Goal: Download file/media

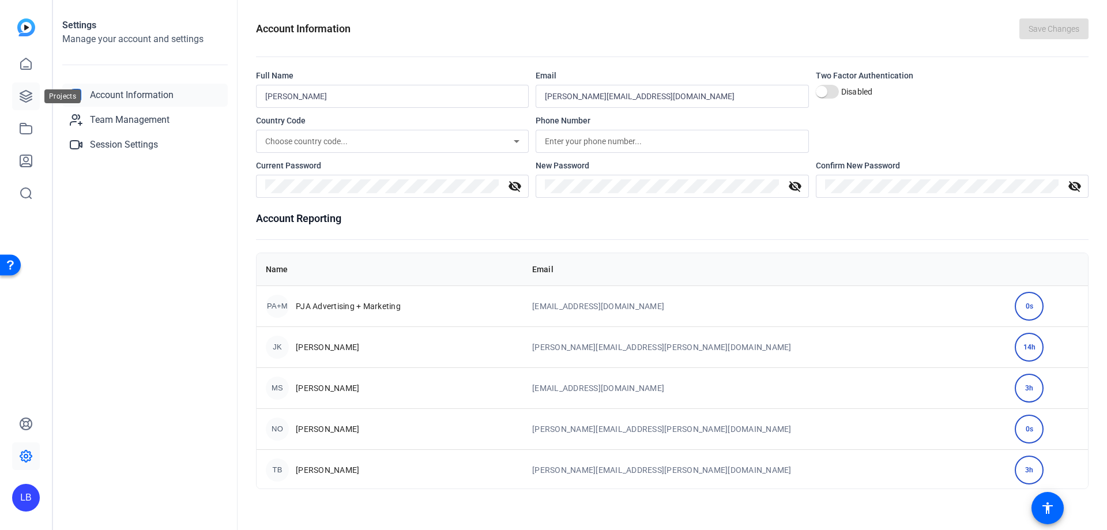
click at [32, 94] on icon at bounding box center [26, 97] width 12 height 12
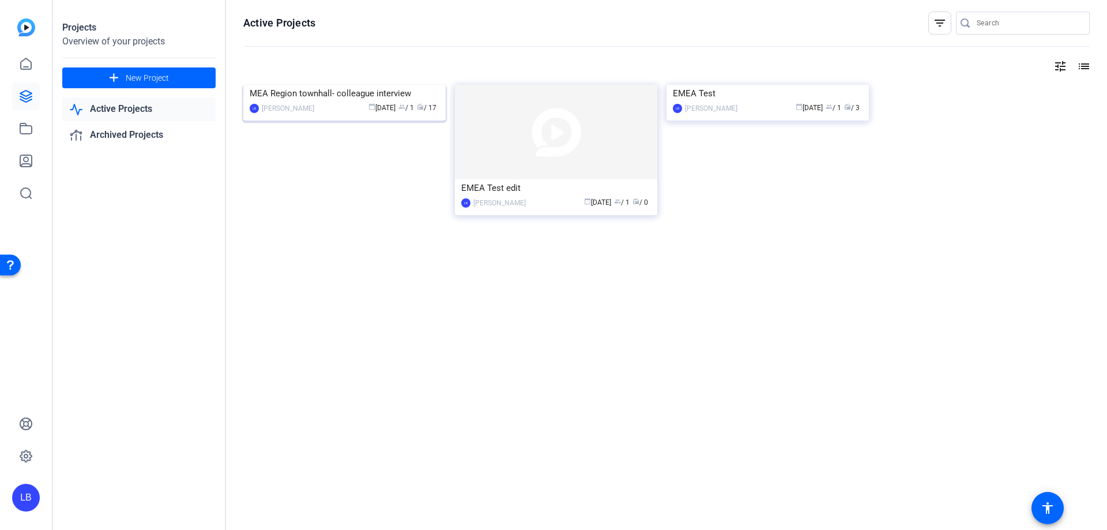
click at [397, 102] on div "MEA Region townhall- colleague interview" at bounding box center [345, 93] width 190 height 17
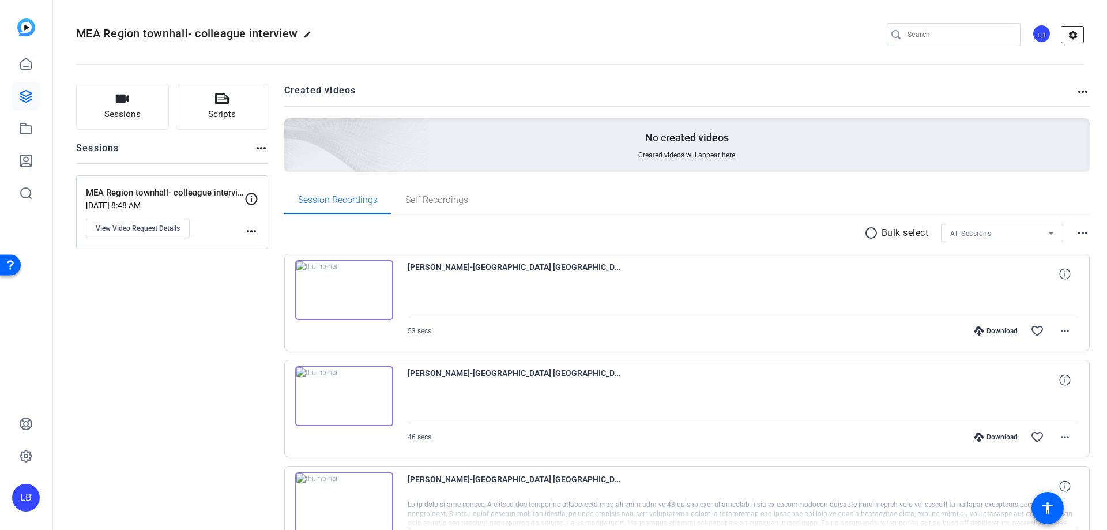
click at [1076, 32] on mat-icon "settings" at bounding box center [1073, 35] width 23 height 17
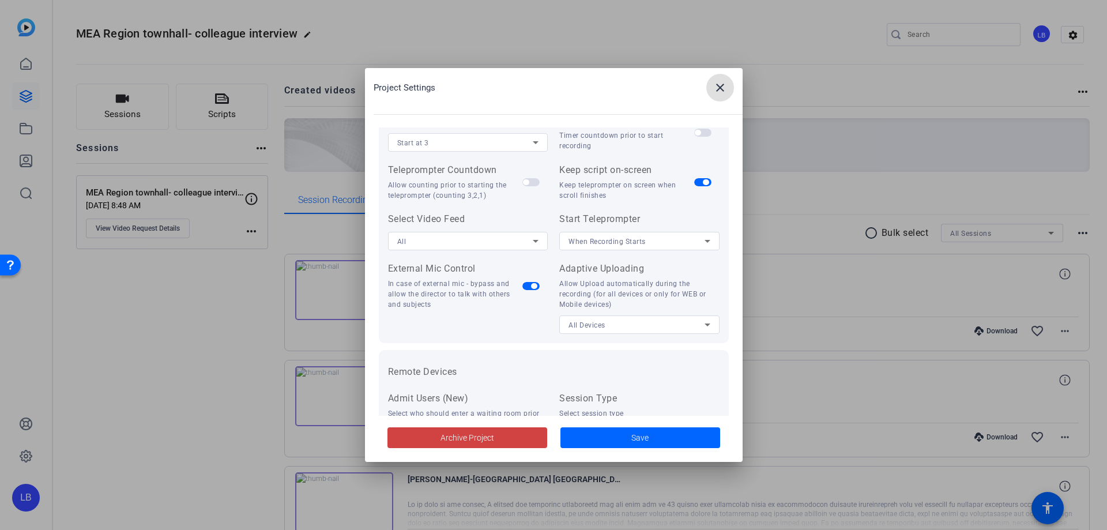
scroll to position [238, 0]
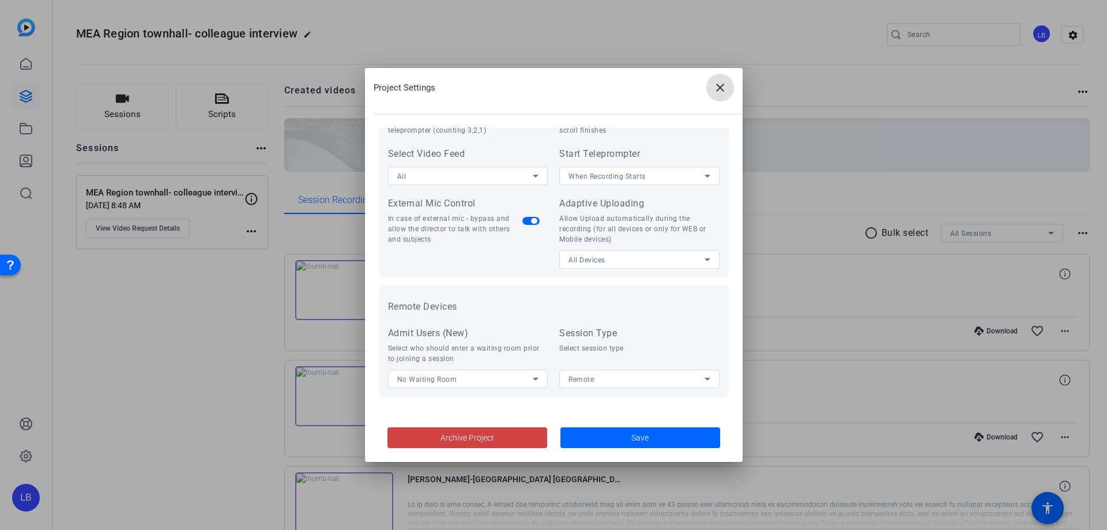
click at [724, 93] on mat-icon "close" at bounding box center [721, 88] width 14 height 14
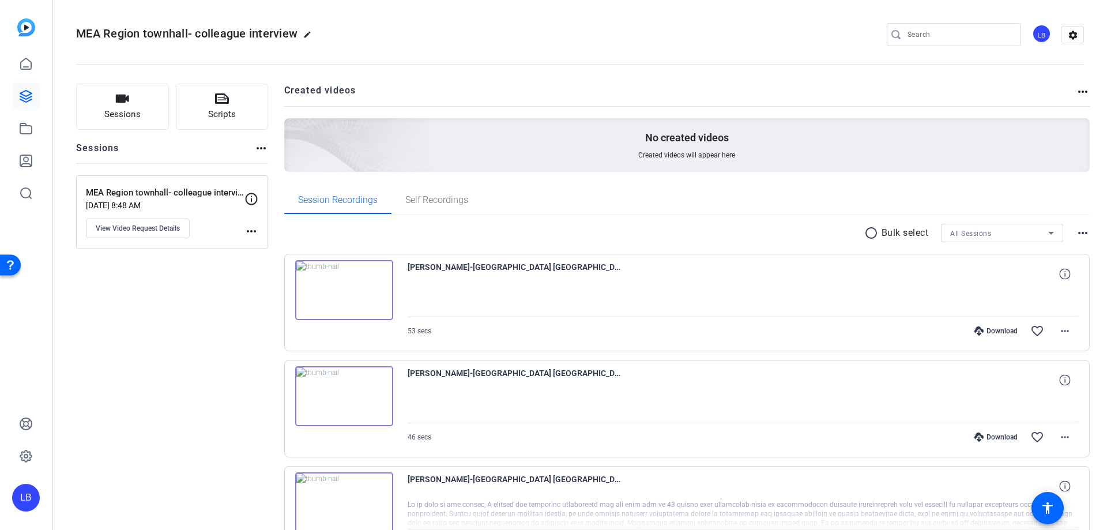
click at [260, 233] on div "MEA Region townhall- colleague interviews Sep 02, 2025 @ 8:48 AM View Video Req…" at bounding box center [172, 212] width 192 height 74
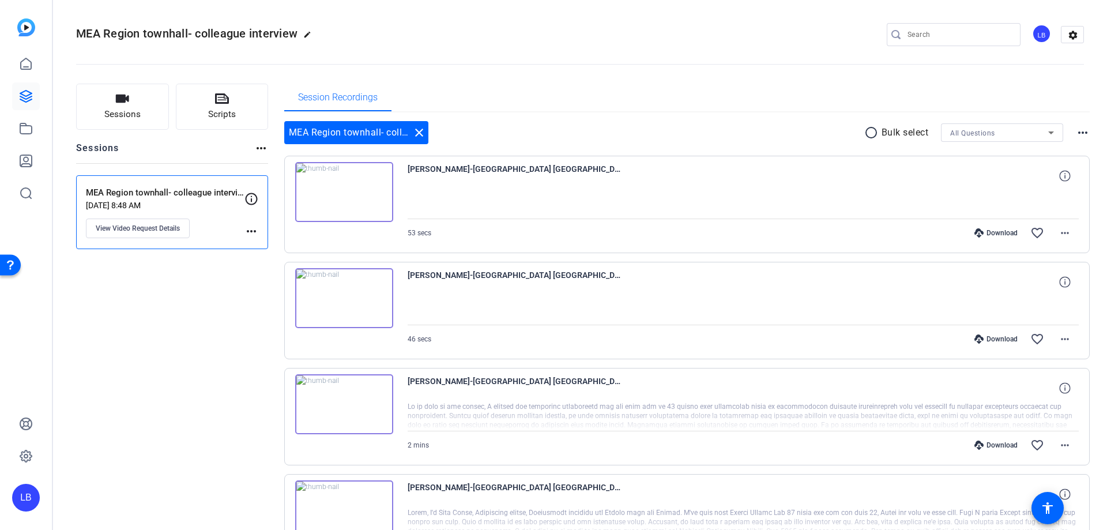
click at [253, 228] on mat-icon "more_horiz" at bounding box center [252, 231] width 14 height 14
click at [204, 321] on div at bounding box center [553, 265] width 1107 height 530
click at [1076, 126] on mat-icon "more_horiz" at bounding box center [1083, 133] width 14 height 14
click at [1027, 67] on div at bounding box center [553, 265] width 1107 height 530
click at [28, 459] on icon at bounding box center [26, 456] width 14 height 14
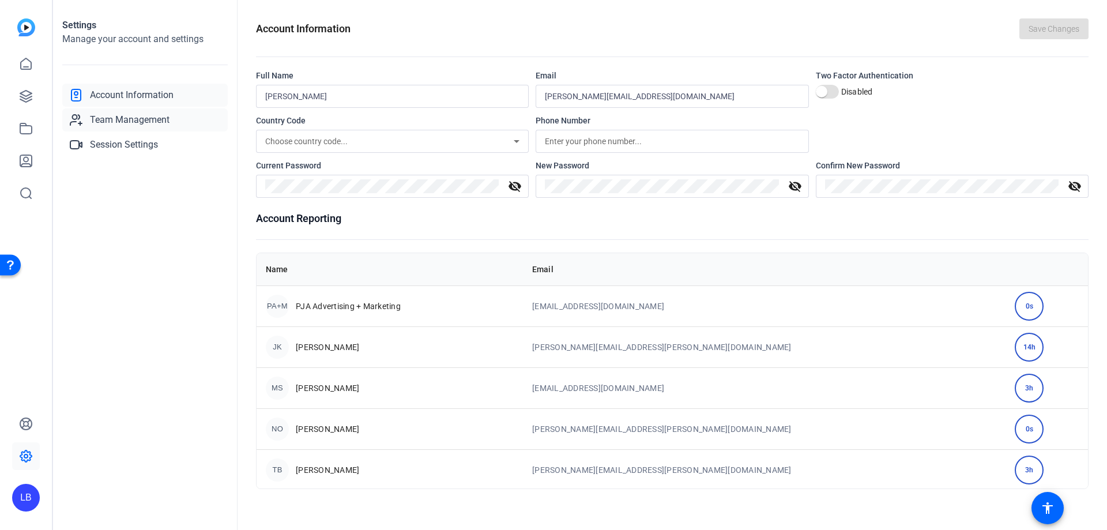
click at [133, 115] on span "Team Management" at bounding box center [130, 120] width 80 height 14
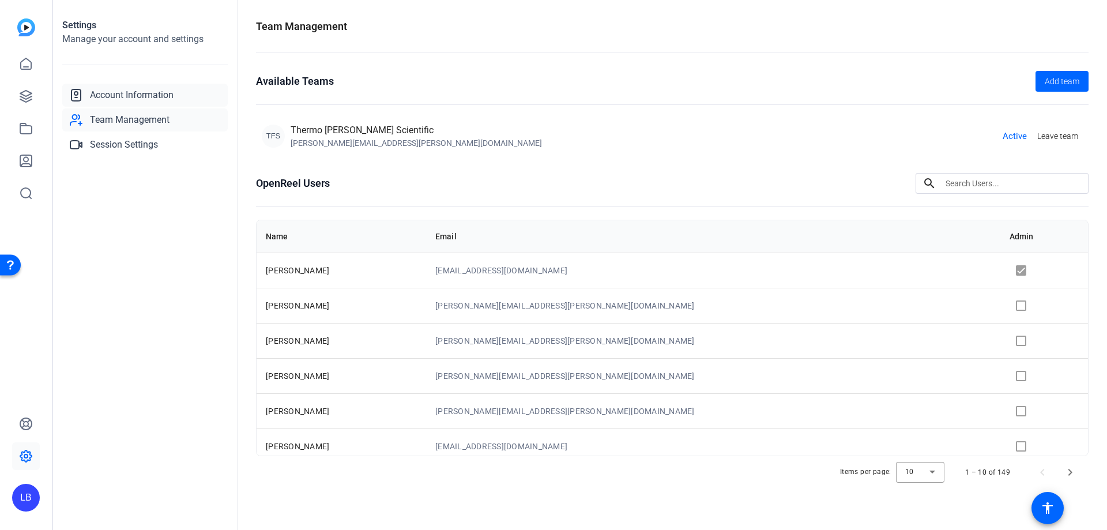
click at [113, 97] on span "Account Information" at bounding box center [132, 95] width 84 height 14
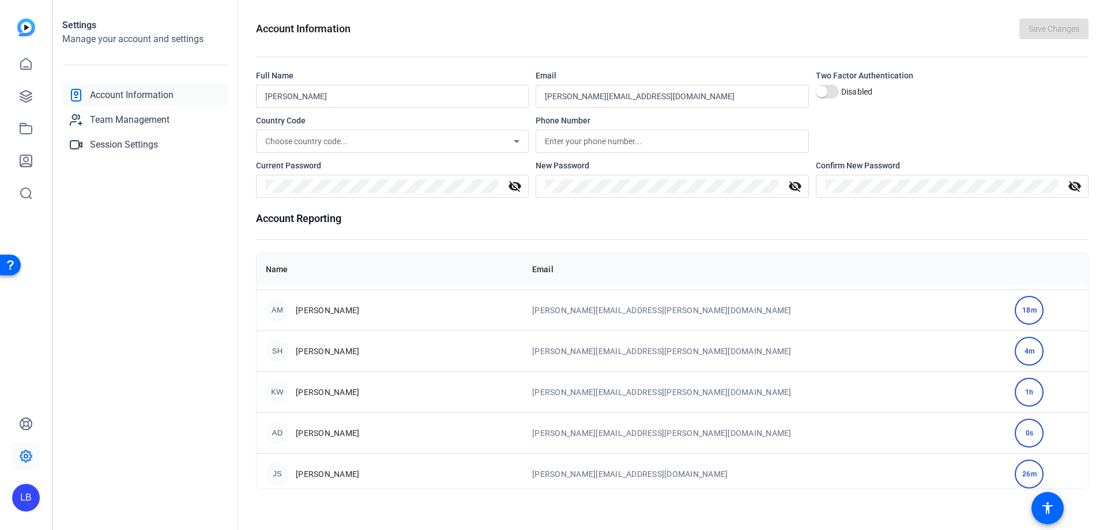
scroll to position [2345, 0]
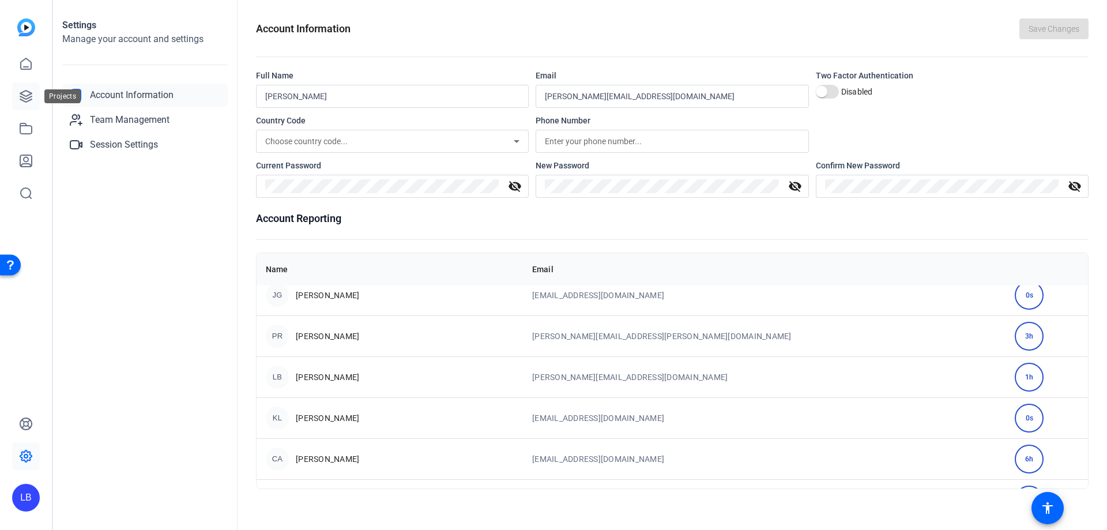
click at [24, 96] on icon at bounding box center [26, 96] width 14 height 14
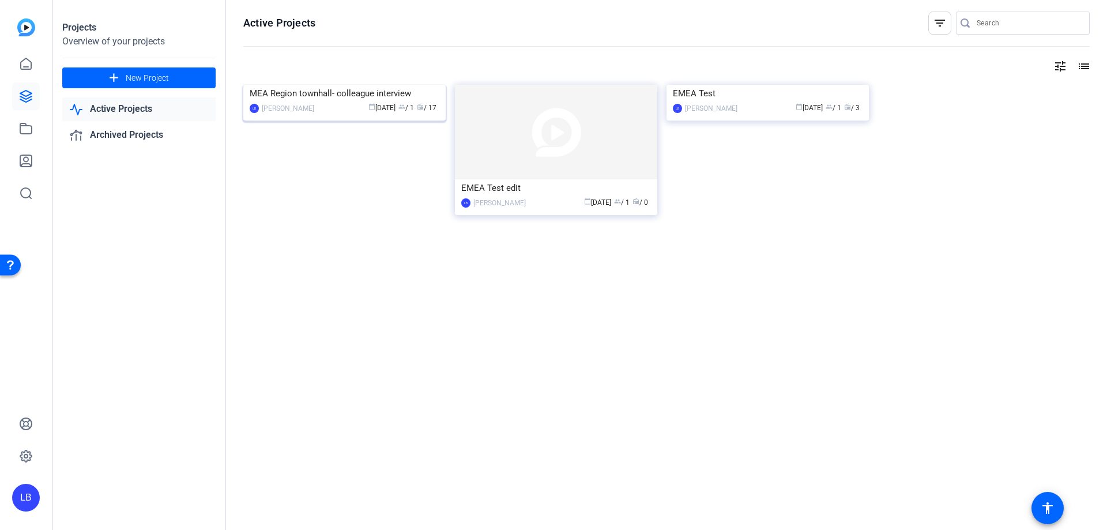
click at [280, 85] on img at bounding box center [344, 85] width 202 height 0
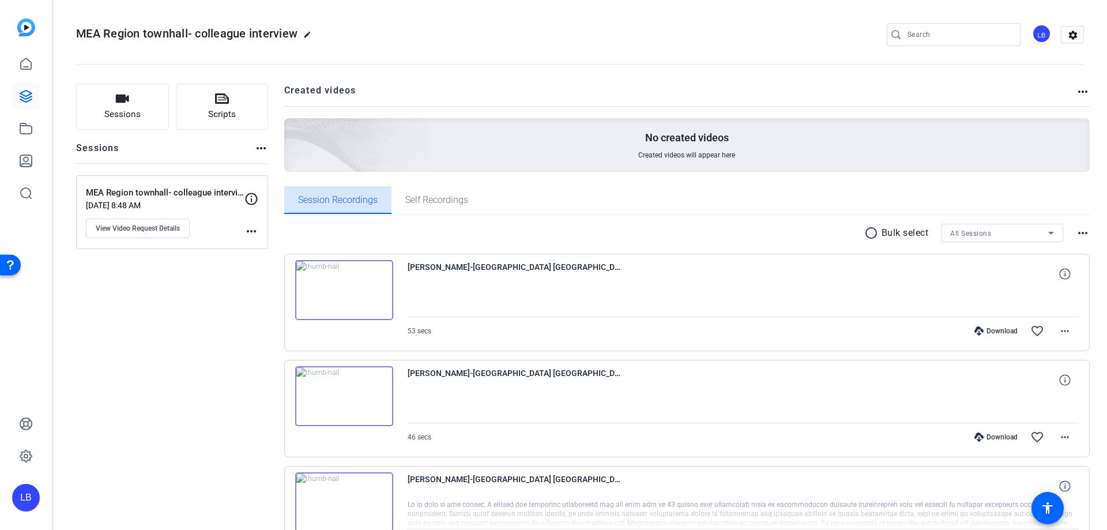
click at [294, 200] on div "Session Recordings" at bounding box center [337, 200] width 107 height 28
click at [254, 230] on mat-icon "more_horiz" at bounding box center [252, 231] width 14 height 14
drag, startPoint x: 208, startPoint y: 295, endPoint x: 197, endPoint y: 275, distance: 23.3
click at [204, 288] on div at bounding box center [553, 265] width 1107 height 530
click at [147, 224] on span "View Video Request Details" at bounding box center [138, 228] width 84 height 9
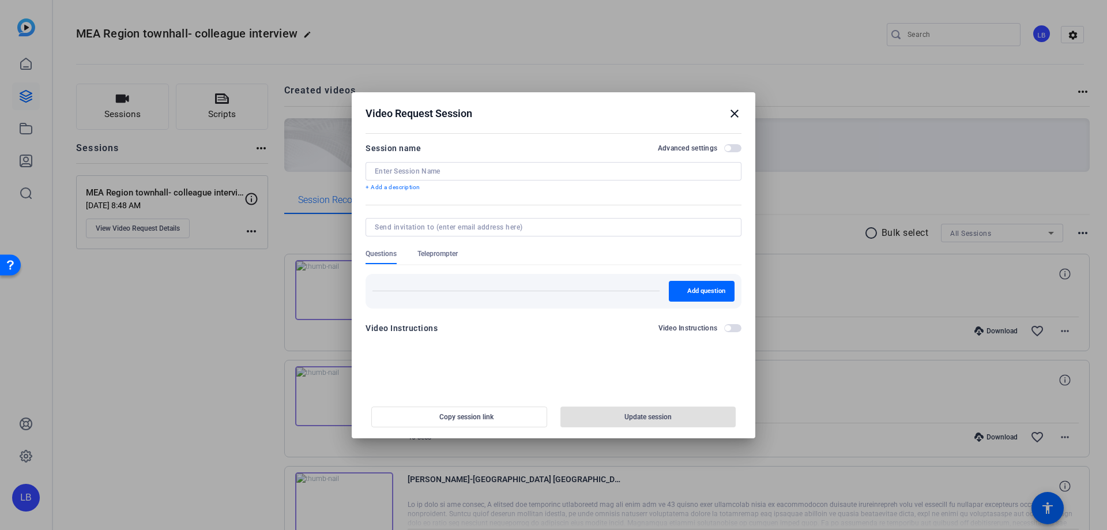
type input "MEA Region townhall- colleague interviews"
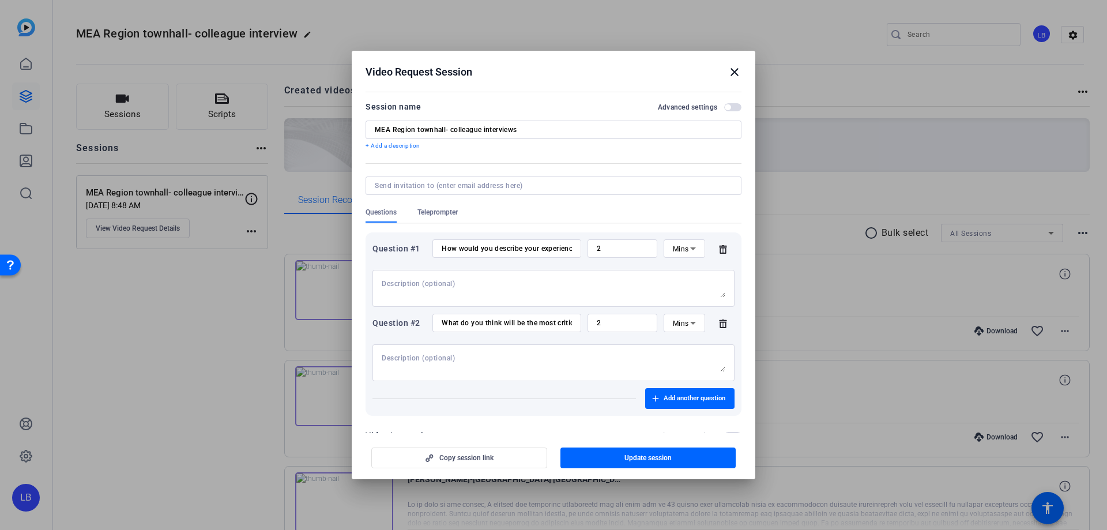
click at [729, 105] on span "button" at bounding box center [732, 107] width 17 height 8
click at [735, 67] on mat-icon "close" at bounding box center [735, 72] width 14 height 14
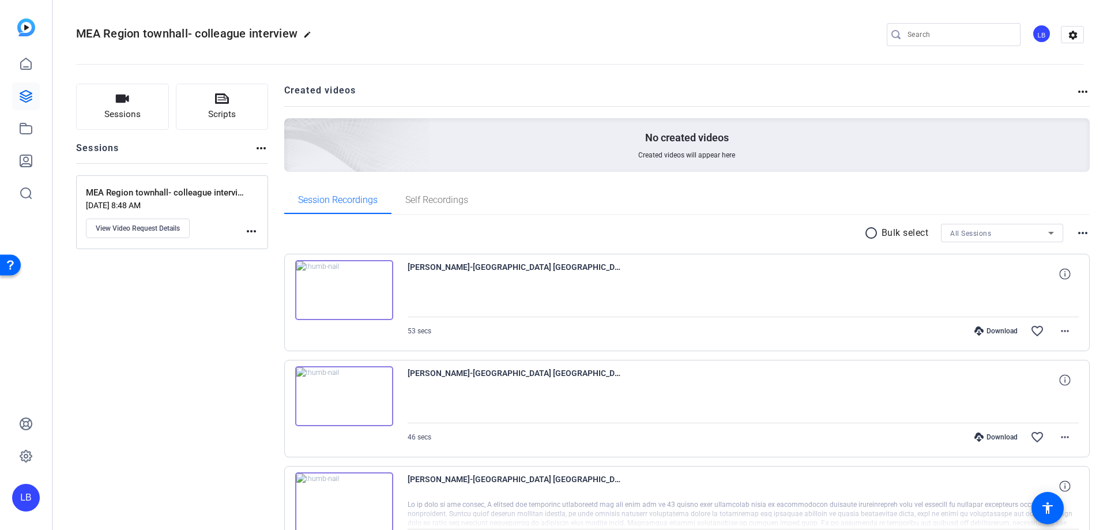
click at [866, 231] on mat-icon "radio_button_unchecked" at bounding box center [873, 233] width 17 height 14
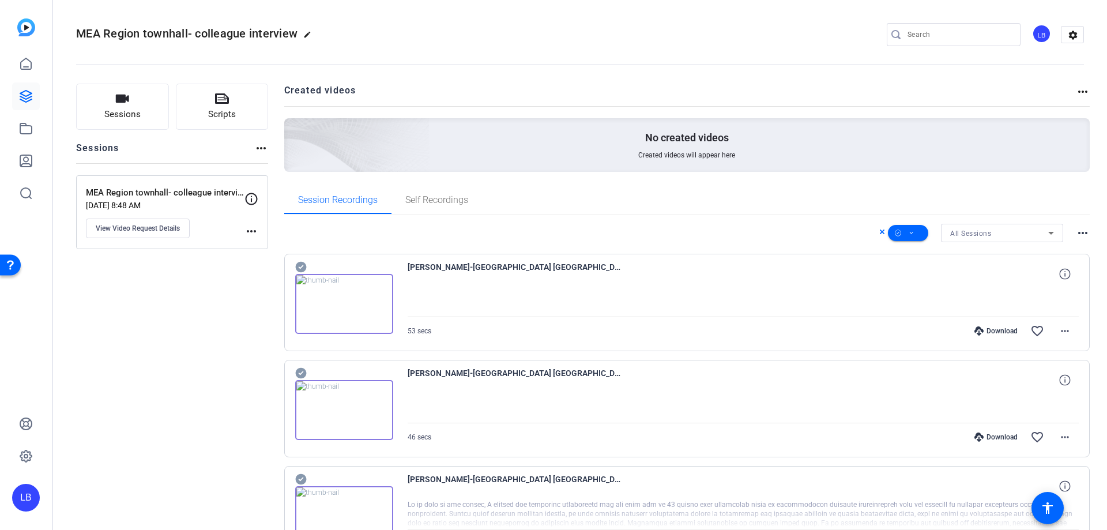
scroll to position [58, 0]
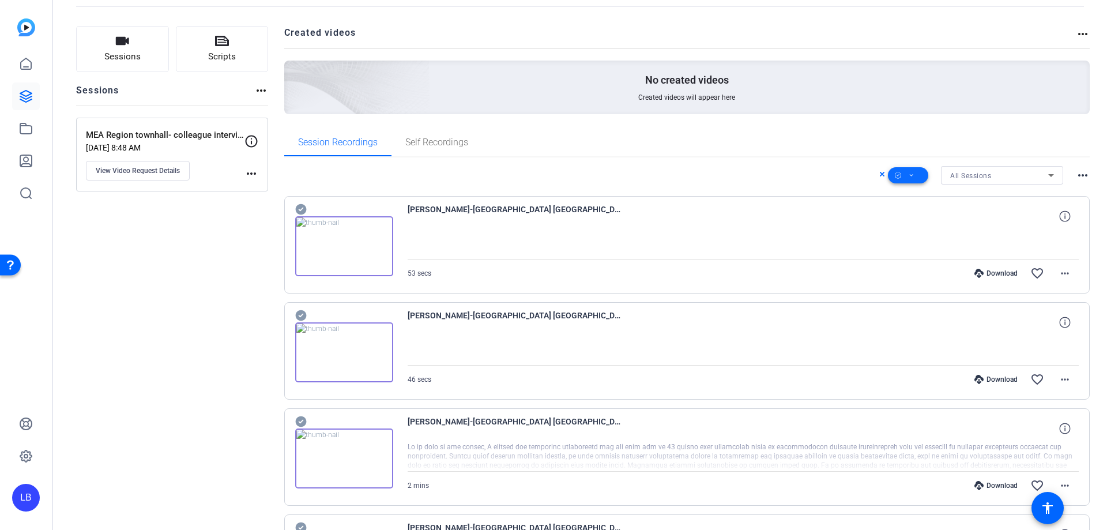
click at [909, 175] on icon at bounding box center [912, 175] width 6 height 14
click at [926, 235] on span "Download MP4" at bounding box center [922, 237] width 61 height 14
click at [915, 177] on span at bounding box center [908, 176] width 40 height 28
click at [925, 226] on span "Download Original" at bounding box center [922, 223] width 61 height 14
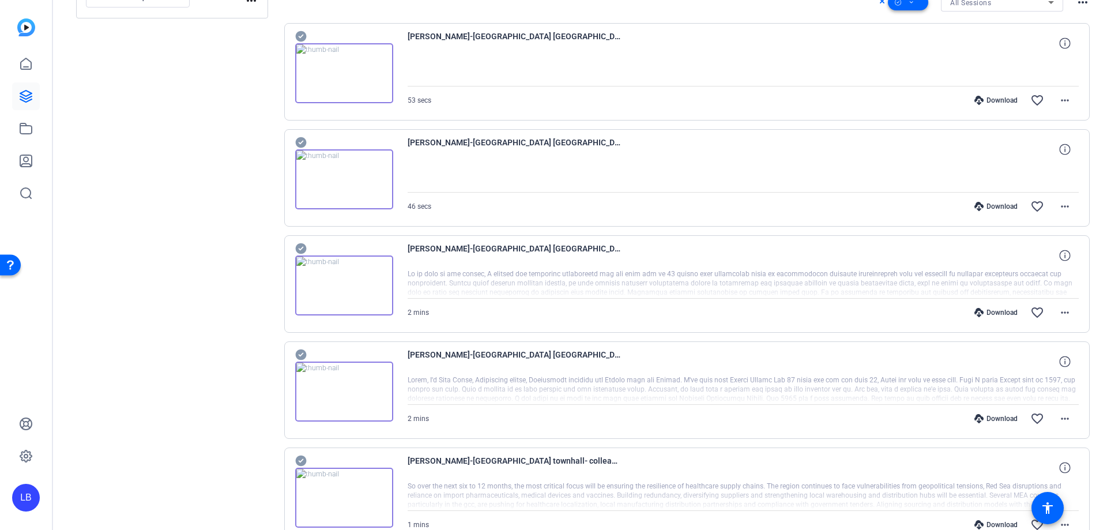
scroll to position [0, 0]
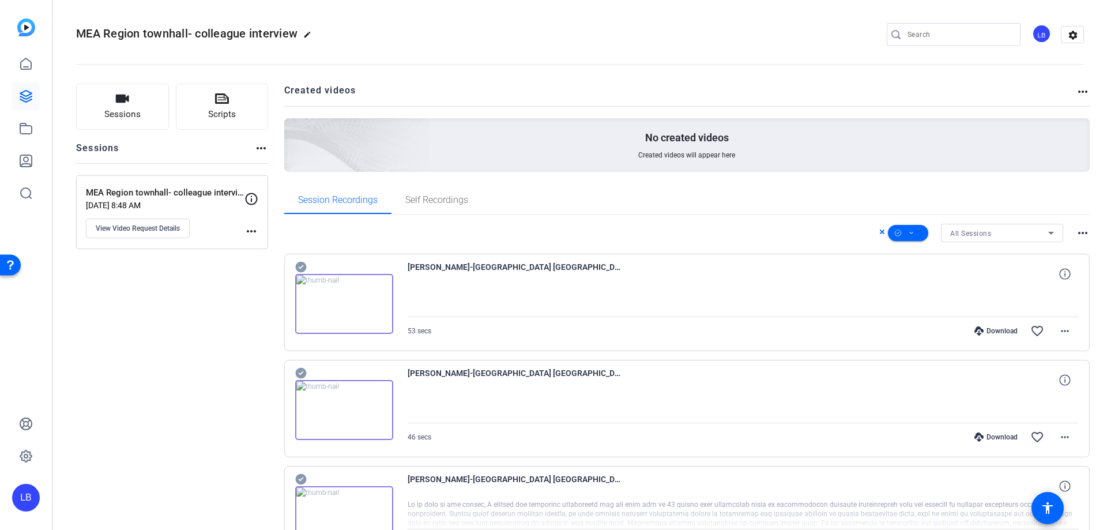
click at [993, 332] on div "Download" at bounding box center [996, 330] width 55 height 9
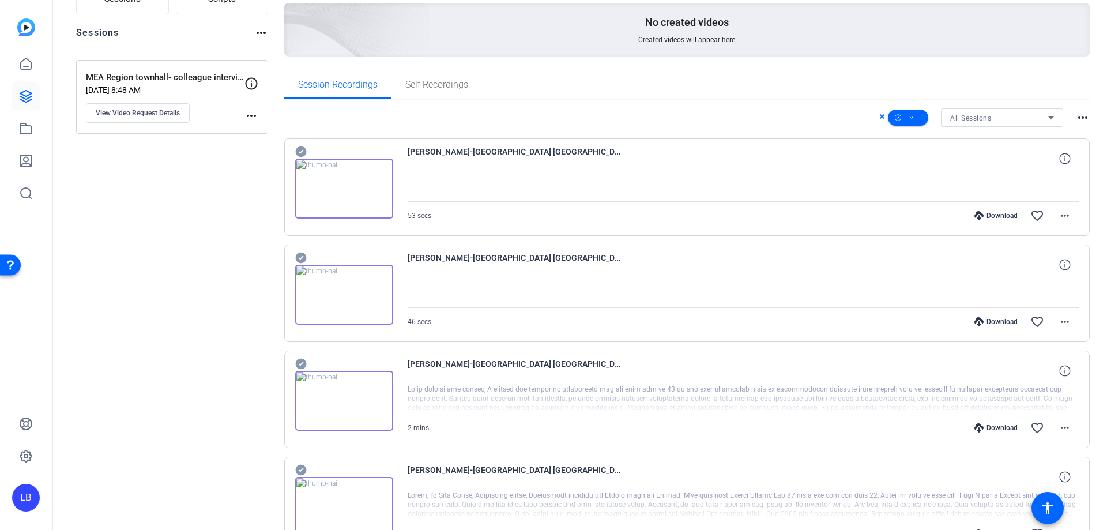
scroll to position [173, 0]
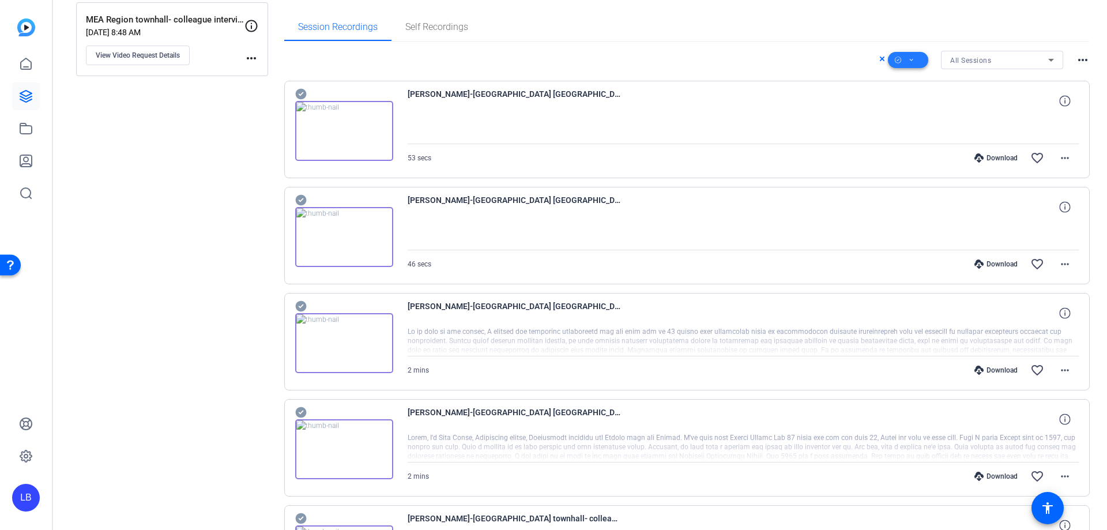
click at [913, 58] on span at bounding box center [908, 60] width 40 height 28
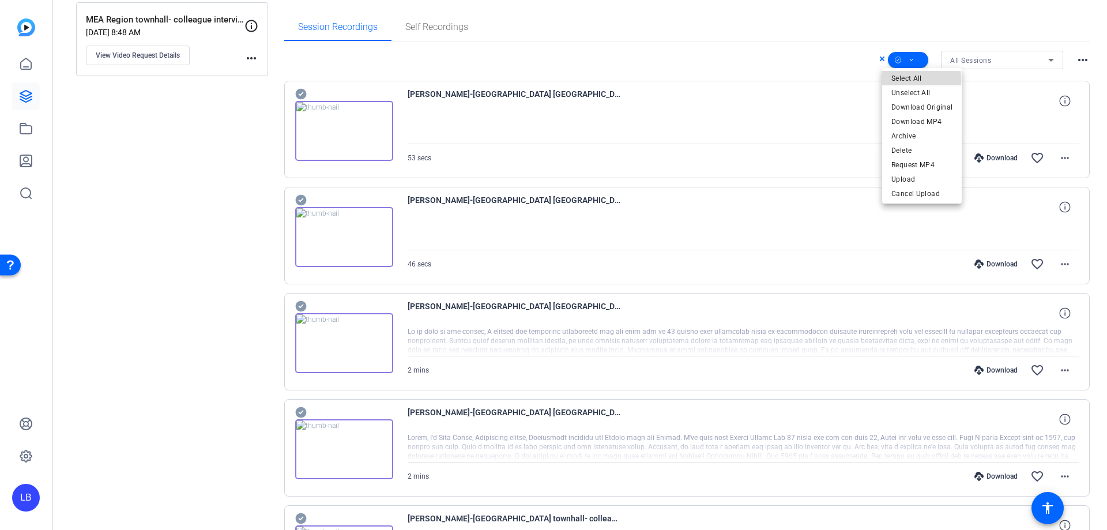
click at [908, 79] on span "Select All" at bounding box center [922, 79] width 61 height 14
click at [920, 116] on span "Download MP4" at bounding box center [922, 122] width 61 height 14
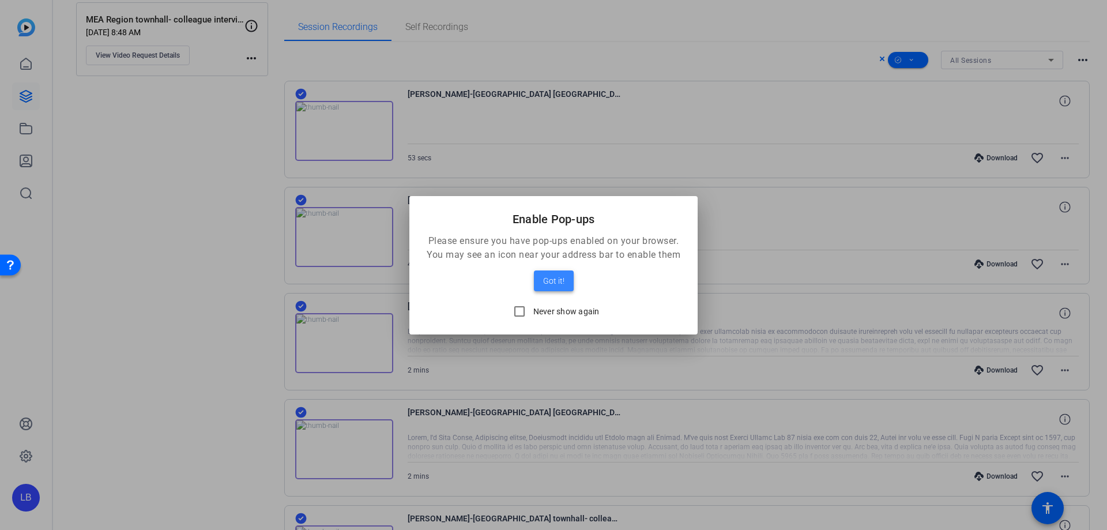
click at [557, 269] on span at bounding box center [554, 281] width 40 height 28
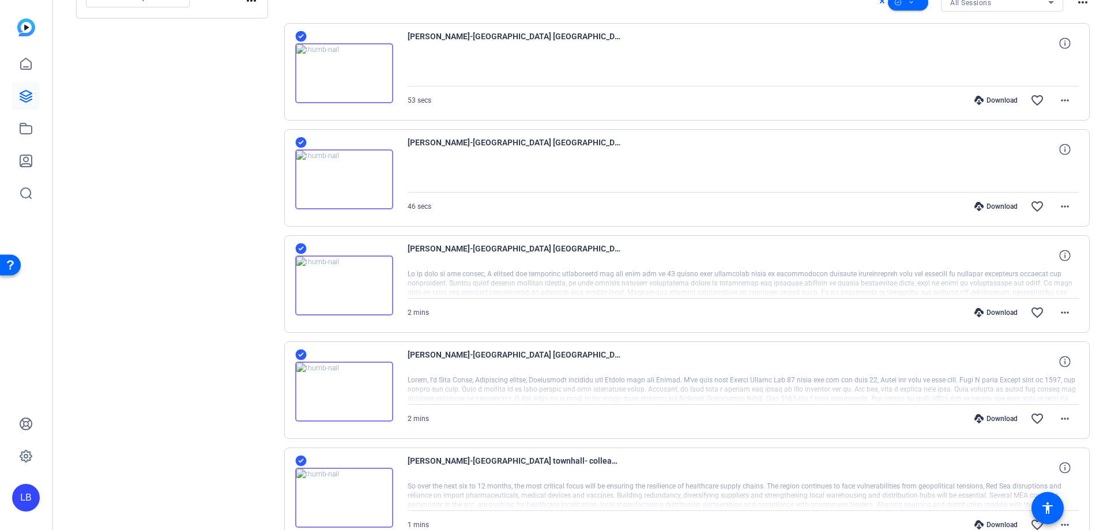
scroll to position [288, 0]
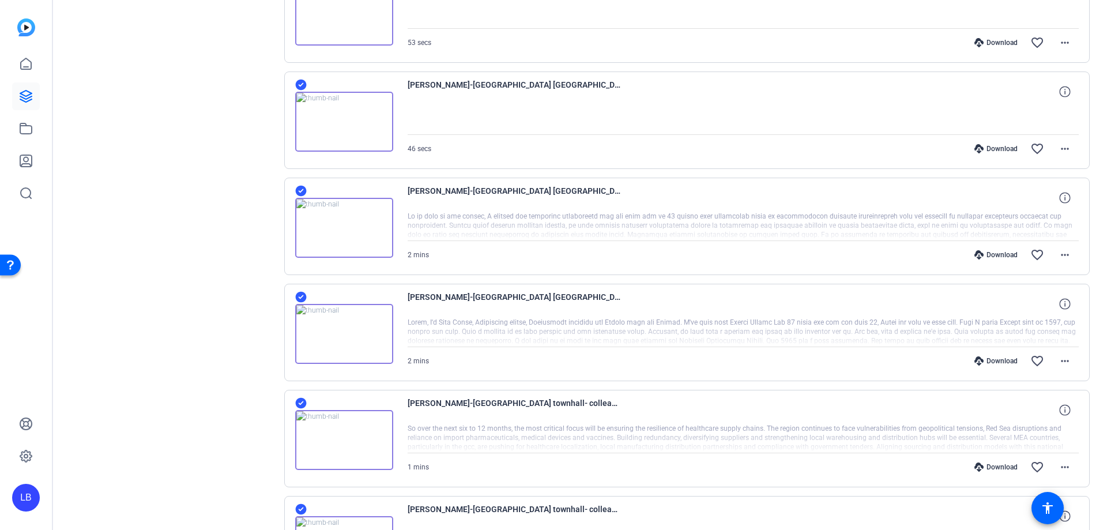
click at [995, 253] on div "Download" at bounding box center [996, 254] width 55 height 9
click at [989, 361] on div "Download" at bounding box center [996, 360] width 55 height 9
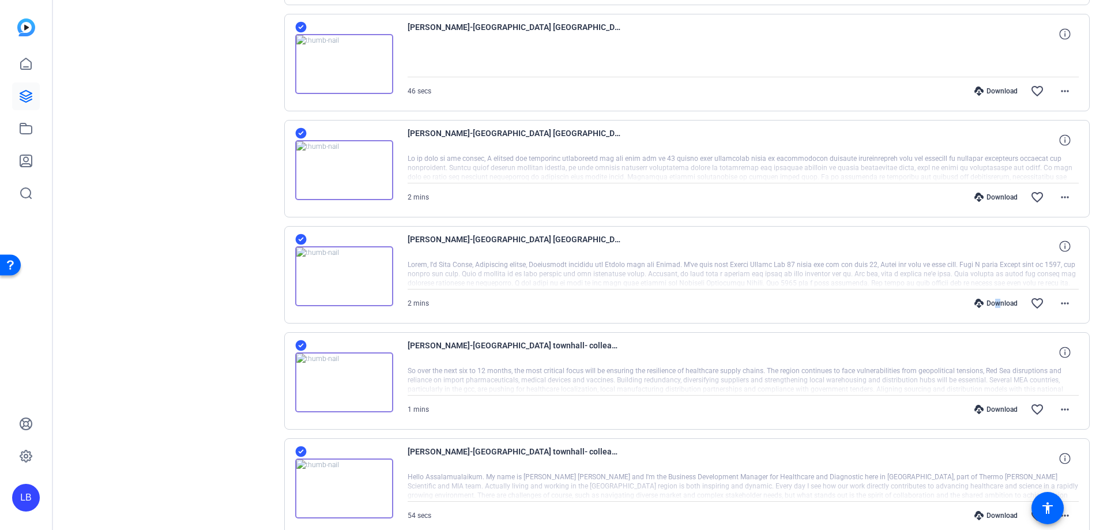
scroll to position [404, 0]
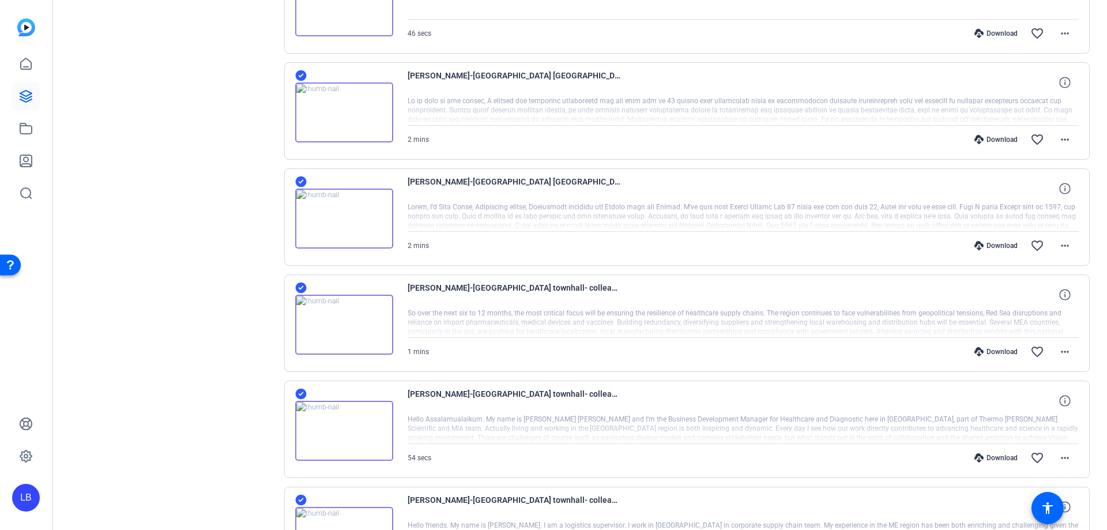
click at [992, 353] on div "Download" at bounding box center [996, 351] width 55 height 9
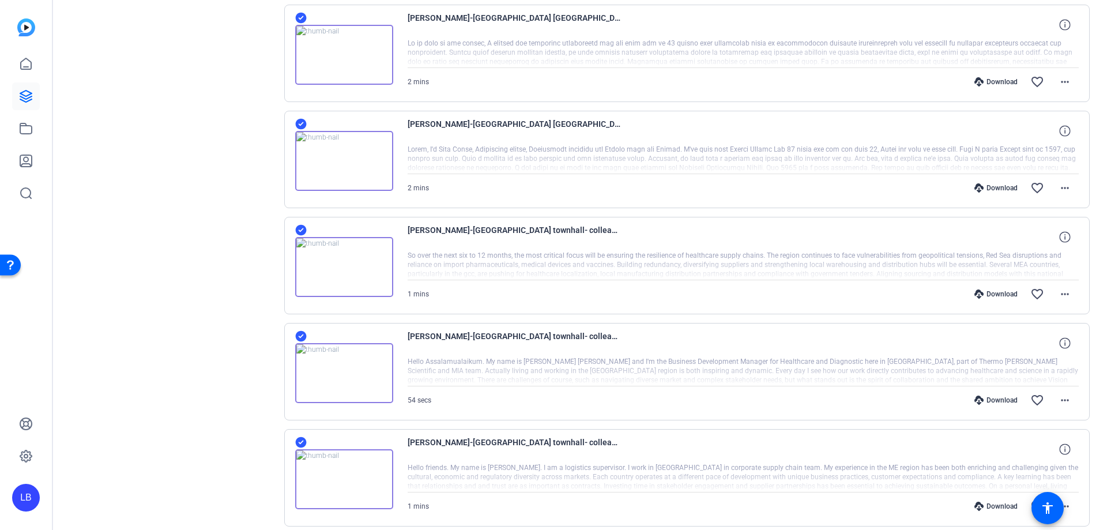
scroll to position [519, 0]
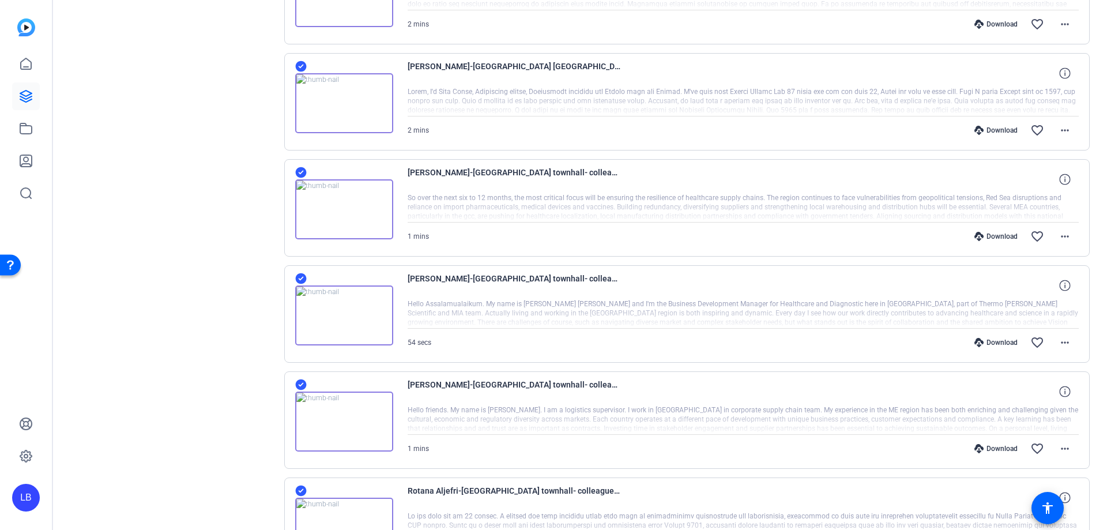
click at [992, 345] on div "Download" at bounding box center [996, 342] width 55 height 9
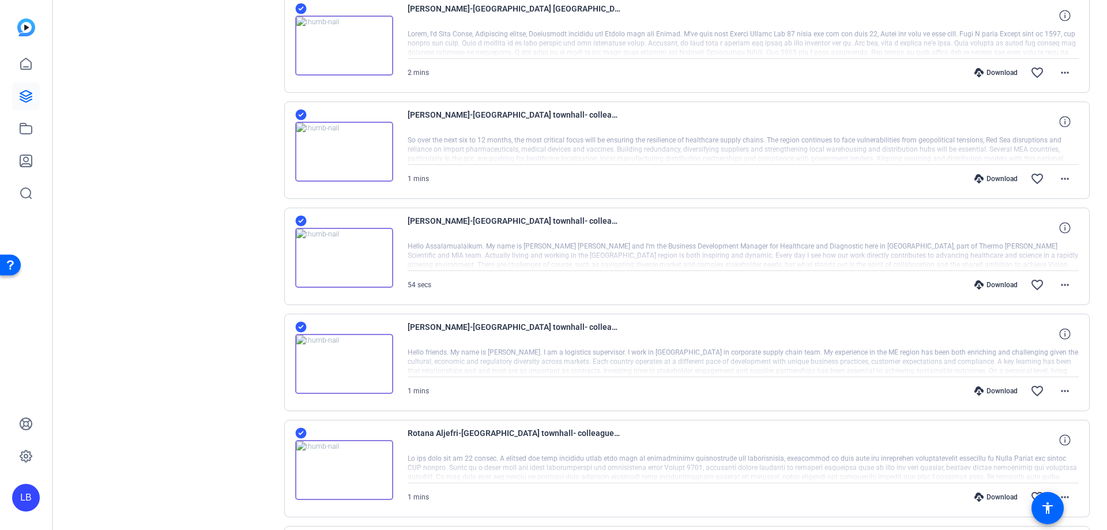
scroll to position [634, 0]
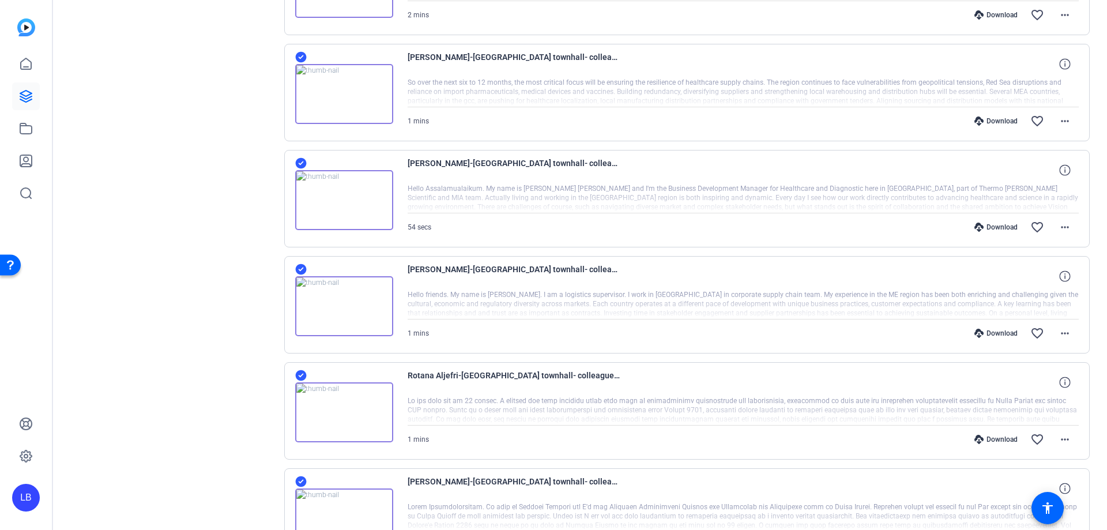
click at [1001, 330] on div "Download" at bounding box center [996, 333] width 55 height 9
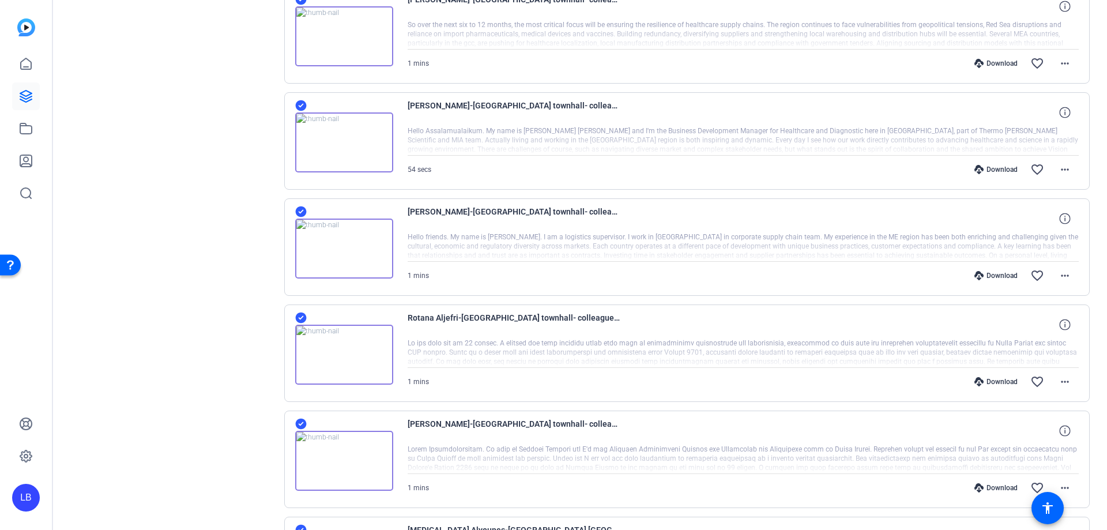
click at [994, 380] on div "Download" at bounding box center [996, 381] width 55 height 9
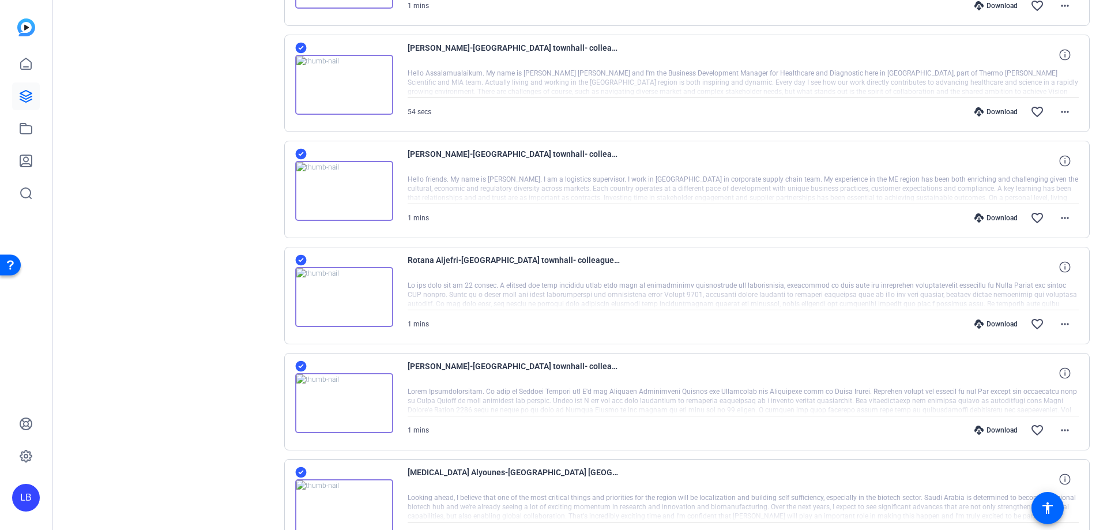
scroll to position [808, 0]
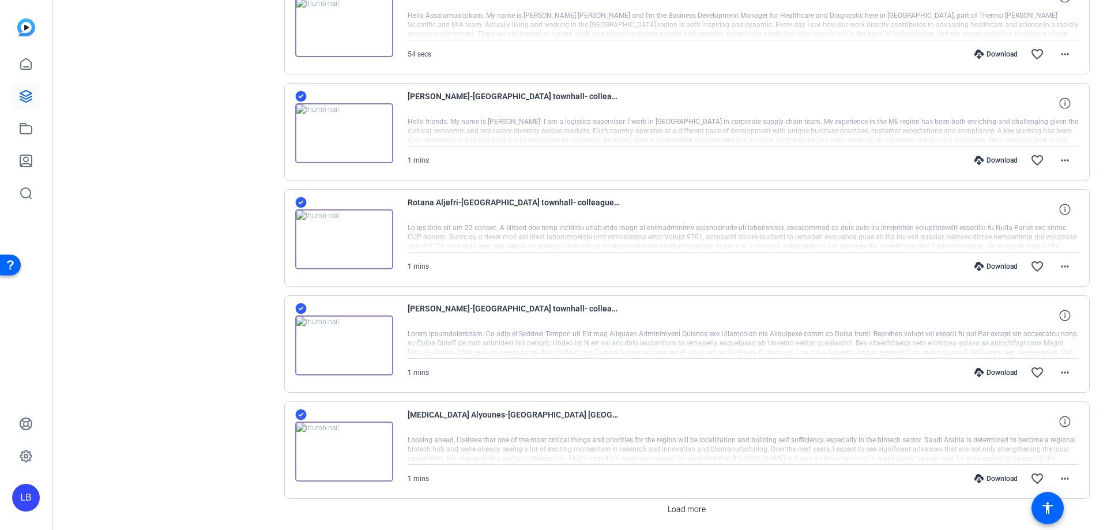
click at [987, 371] on div "Download" at bounding box center [996, 372] width 55 height 9
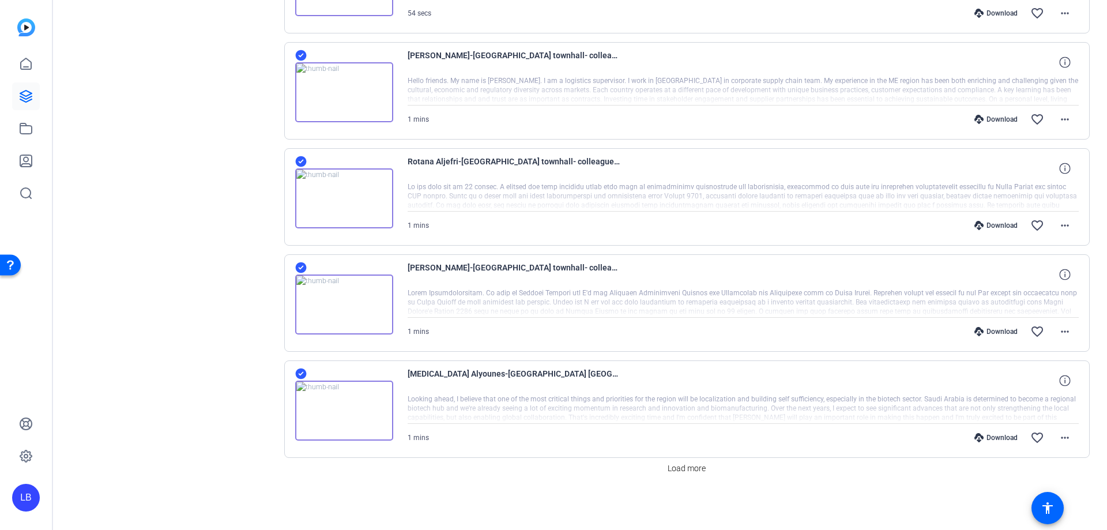
click at [992, 437] on div "Download" at bounding box center [996, 437] width 55 height 9
click at [677, 473] on span "Load more" at bounding box center [687, 469] width 38 height 12
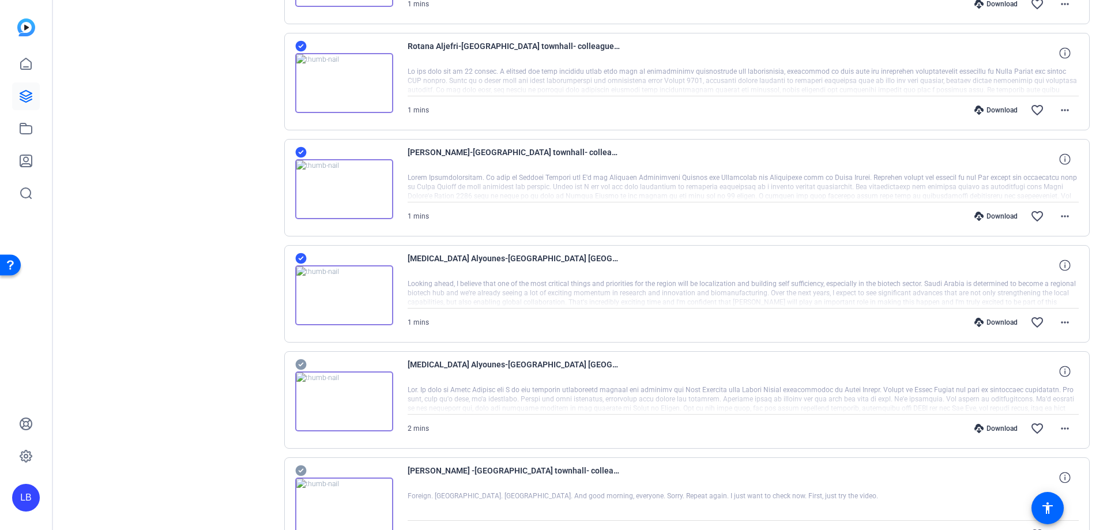
scroll to position [1022, 0]
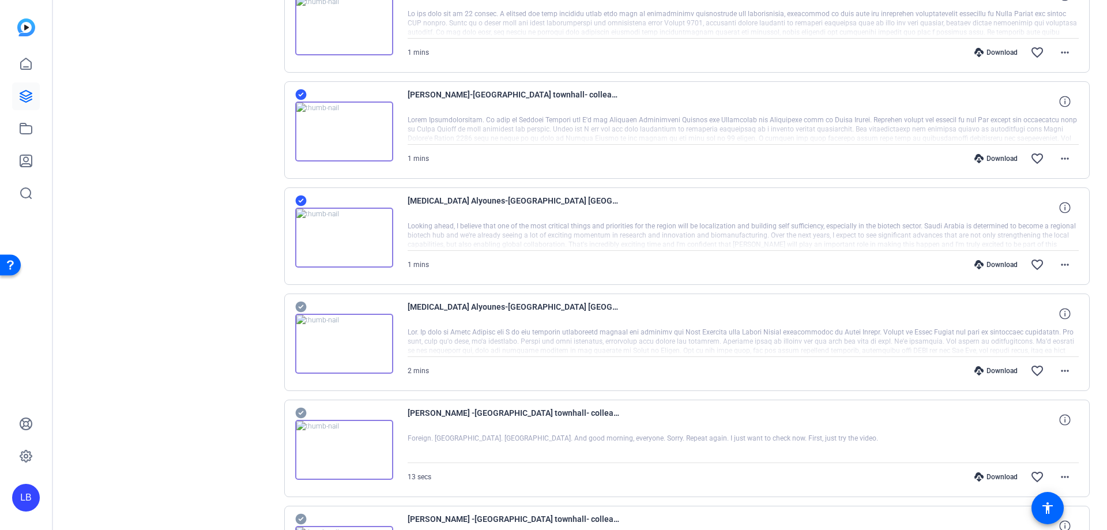
click at [990, 370] on div "Download" at bounding box center [996, 370] width 55 height 9
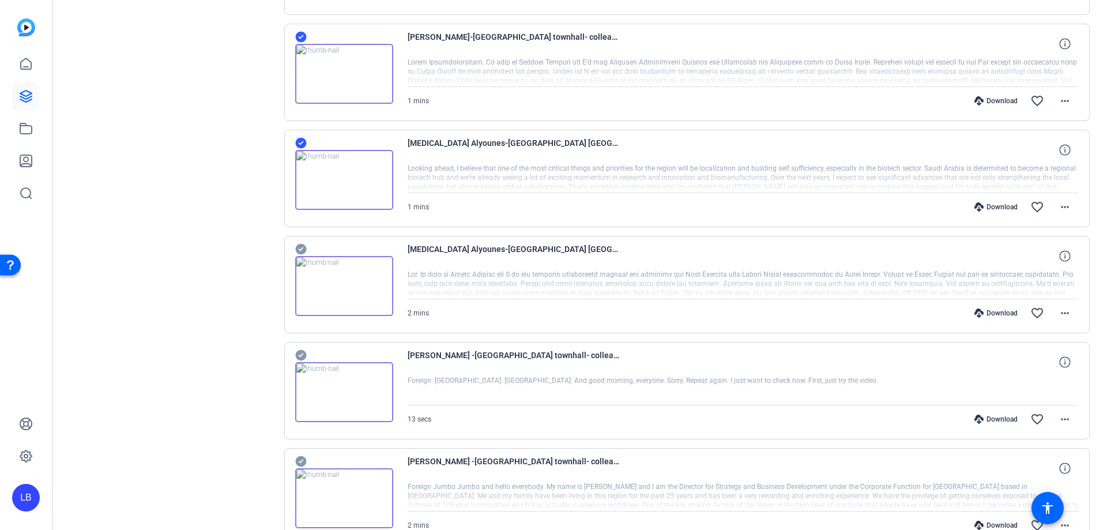
scroll to position [1137, 0]
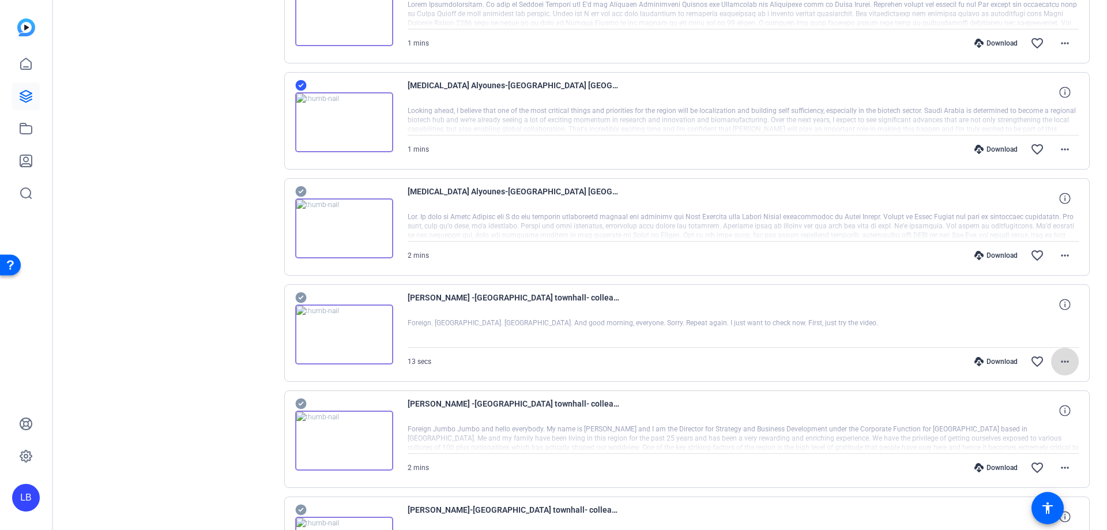
click at [1062, 359] on mat-icon "more_horiz" at bounding box center [1065, 362] width 14 height 14
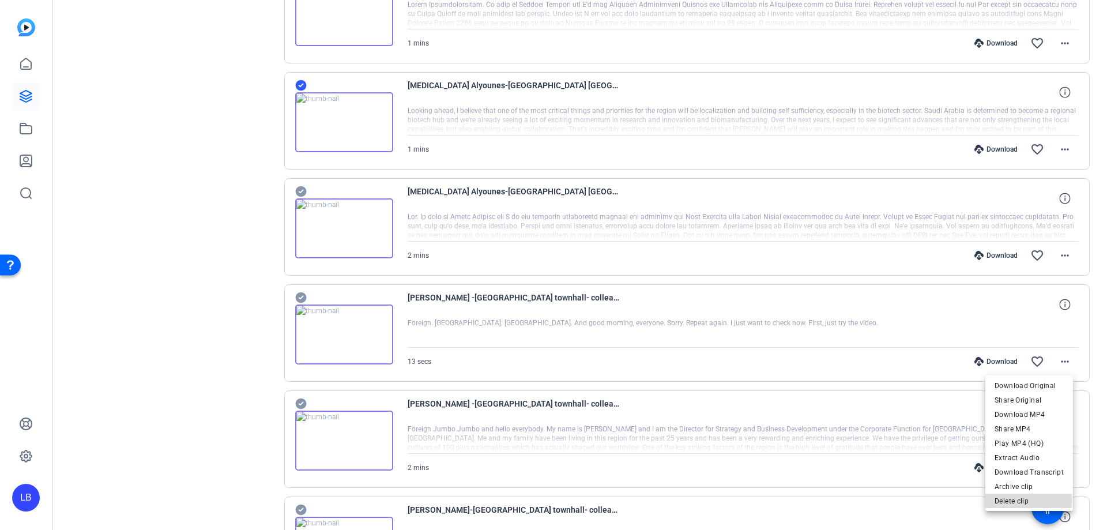
click at [1016, 500] on span "Delete clip" at bounding box center [1029, 501] width 69 height 14
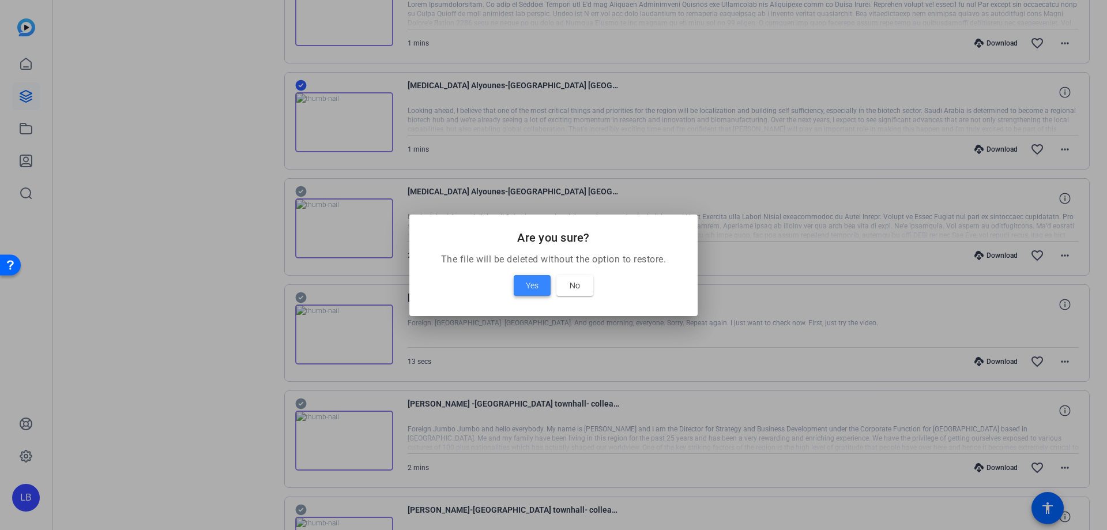
click at [533, 276] on span at bounding box center [532, 286] width 37 height 28
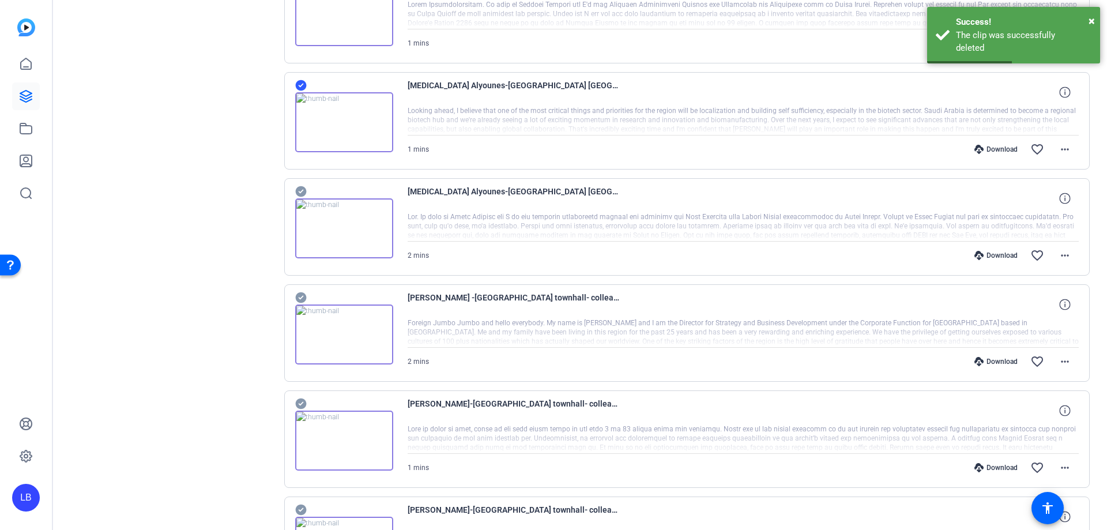
click at [991, 362] on div "Download" at bounding box center [996, 361] width 55 height 9
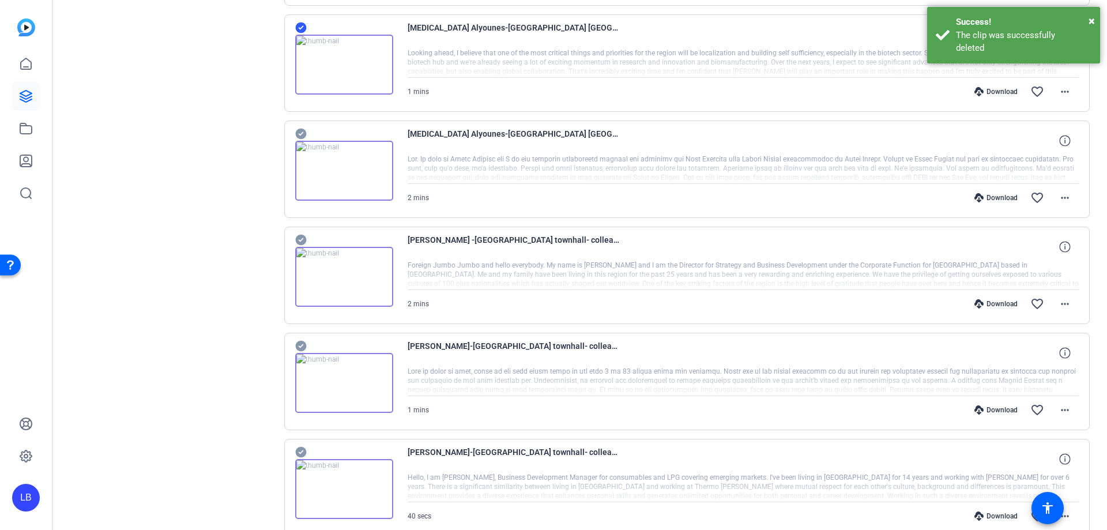
scroll to position [1252, 0]
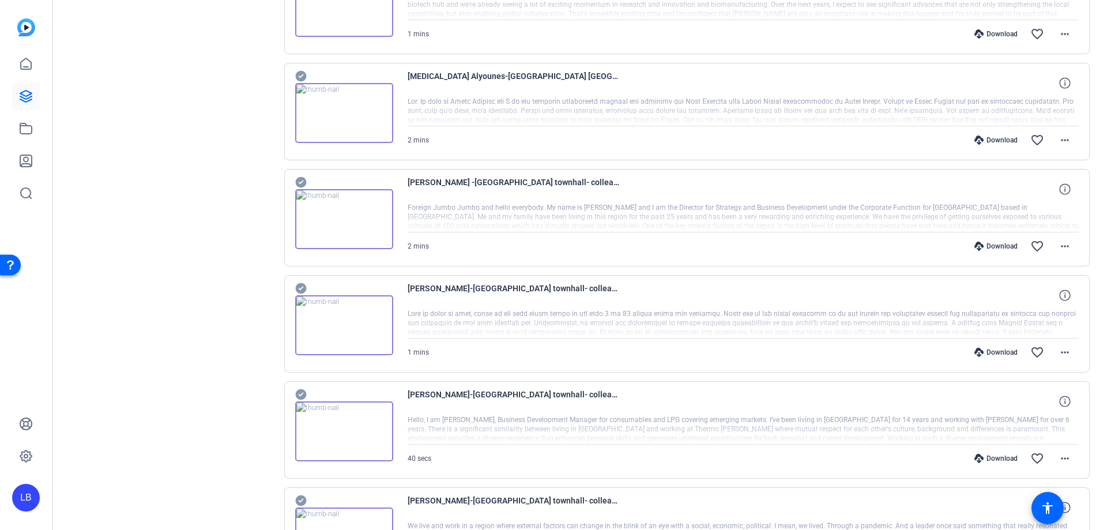
click at [1004, 352] on div "Download" at bounding box center [996, 352] width 55 height 9
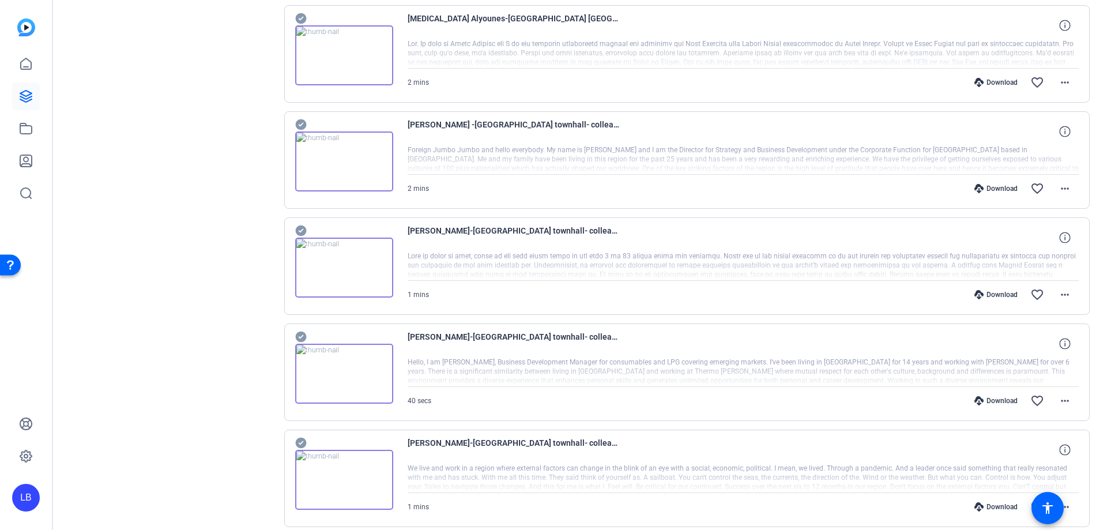
scroll to position [1368, 0]
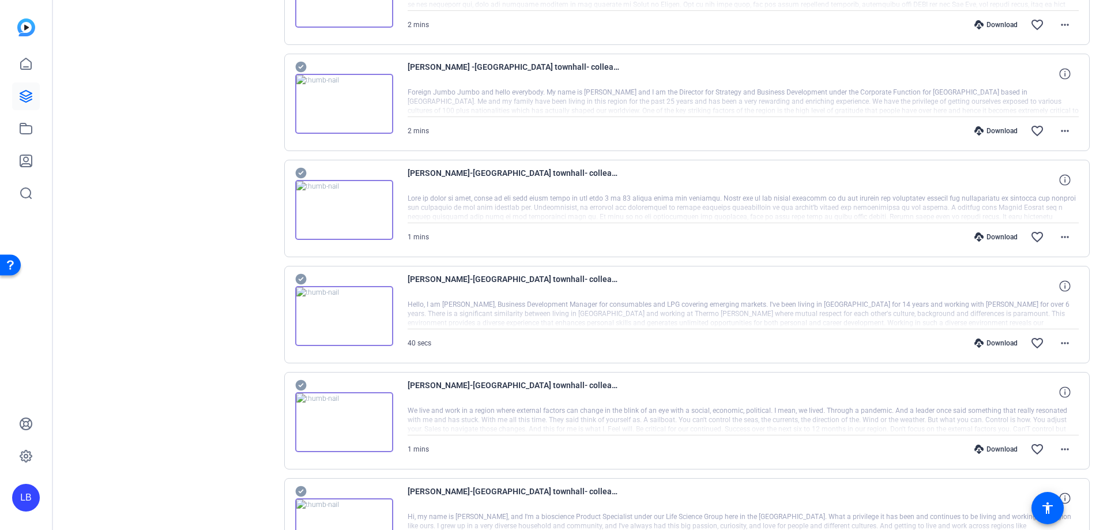
click at [1005, 344] on div "Download" at bounding box center [996, 343] width 55 height 9
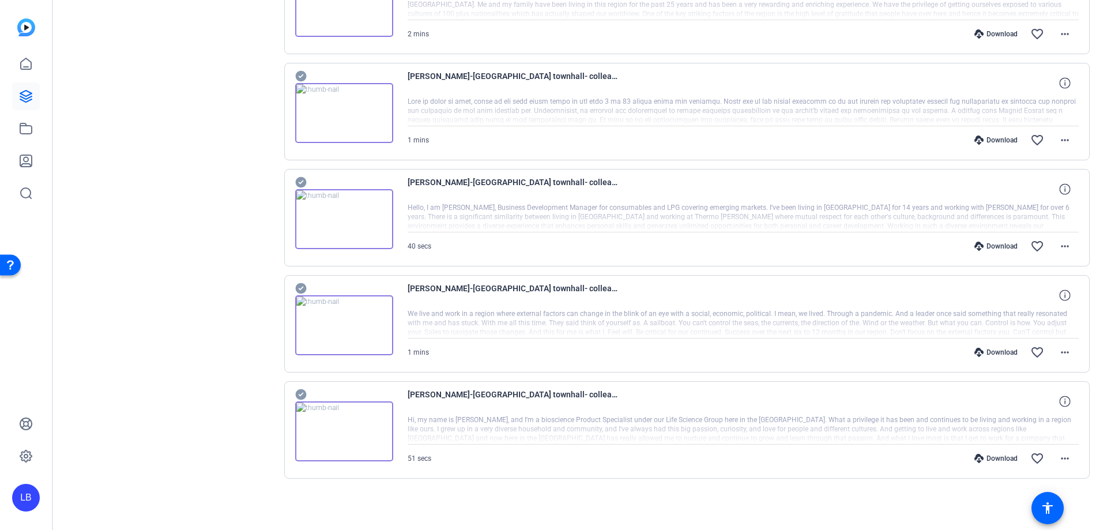
click at [998, 352] on div "Download" at bounding box center [996, 352] width 55 height 9
click at [994, 460] on div "Download" at bounding box center [996, 458] width 55 height 9
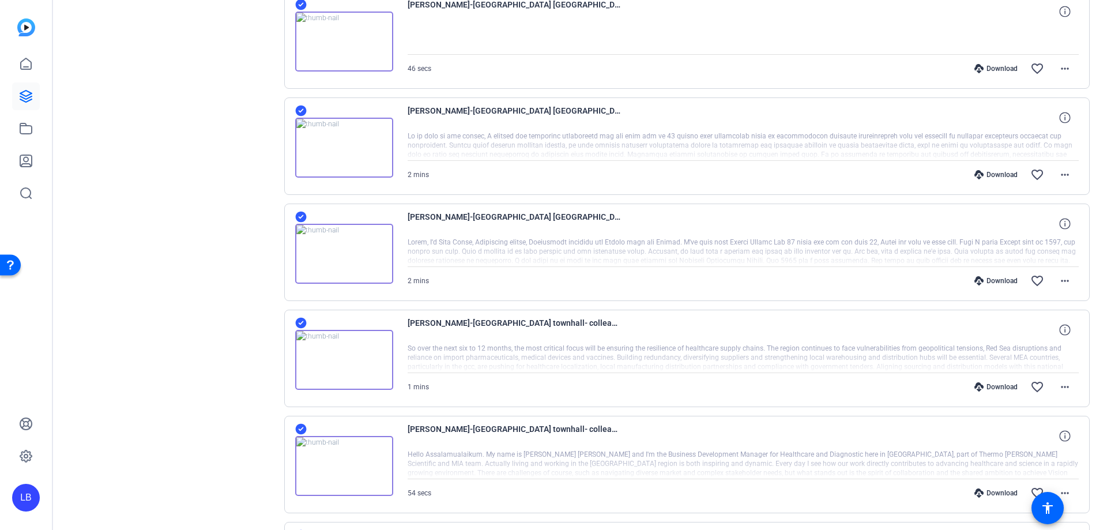
scroll to position [22, 0]
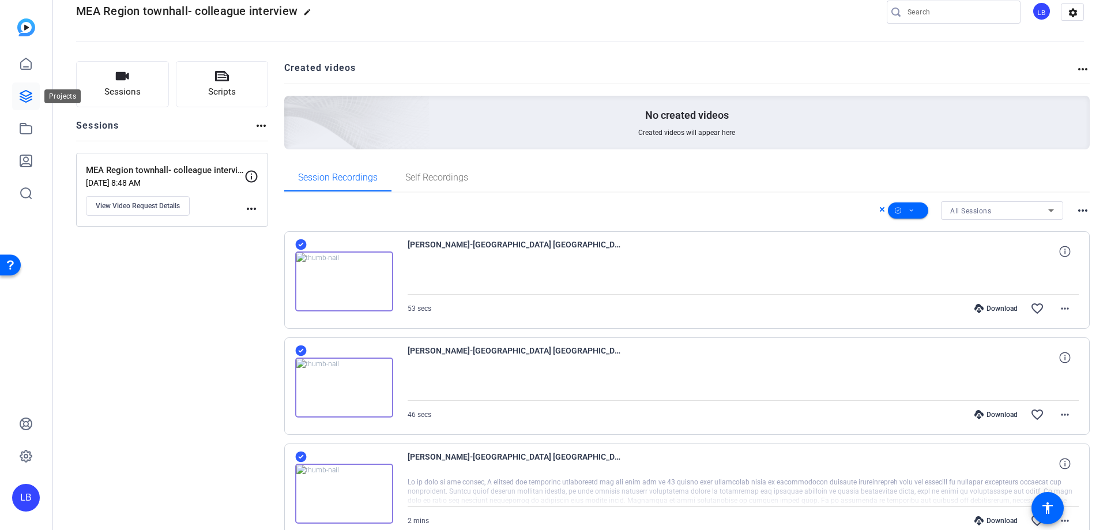
click at [25, 97] on icon at bounding box center [26, 96] width 14 height 14
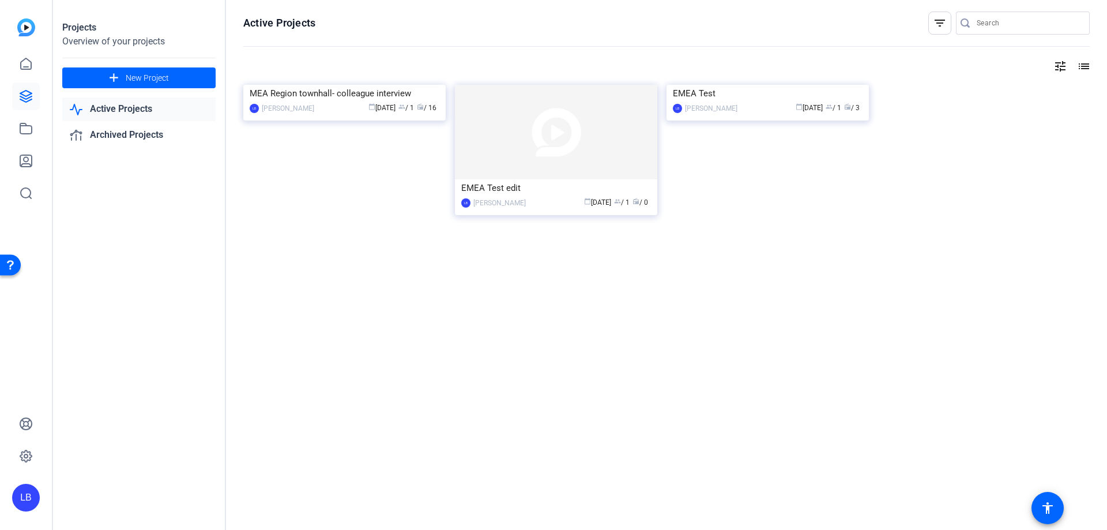
click at [1061, 62] on mat-icon "tune" at bounding box center [1061, 66] width 14 height 14
click at [1088, 65] on div at bounding box center [553, 265] width 1107 height 530
click at [1088, 65] on mat-icon "list" at bounding box center [1083, 66] width 14 height 14
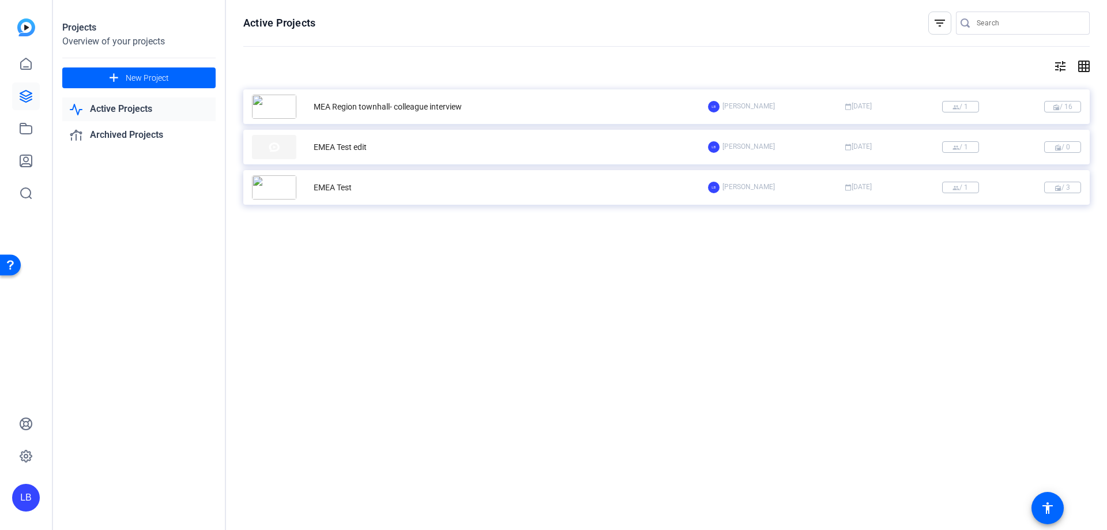
click at [594, 115] on div "MEA Region townhall- colleague interview" at bounding box center [480, 107] width 456 height 24
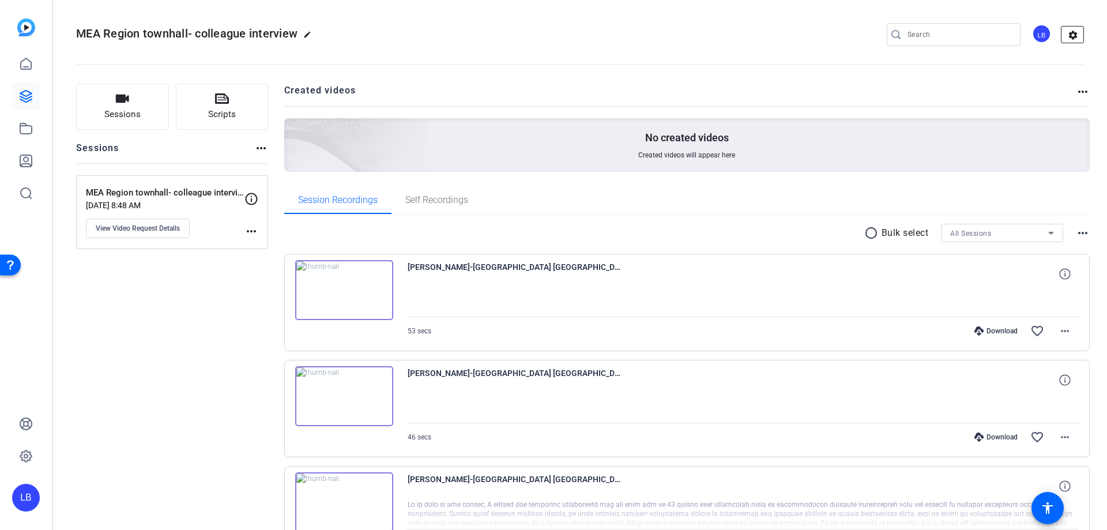
click at [1068, 36] on mat-icon "settings" at bounding box center [1073, 35] width 23 height 17
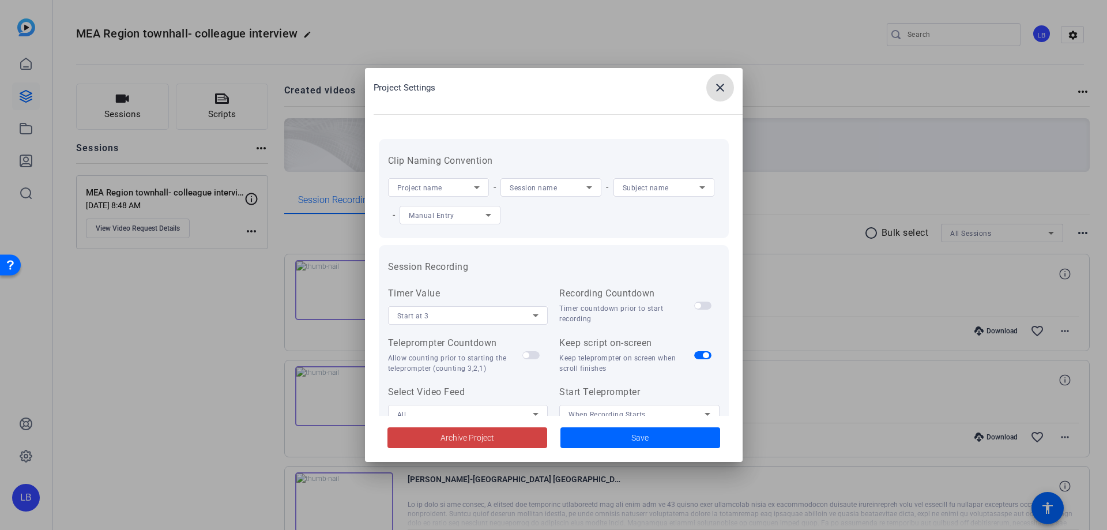
click at [718, 87] on mat-icon "close" at bounding box center [721, 88] width 14 height 14
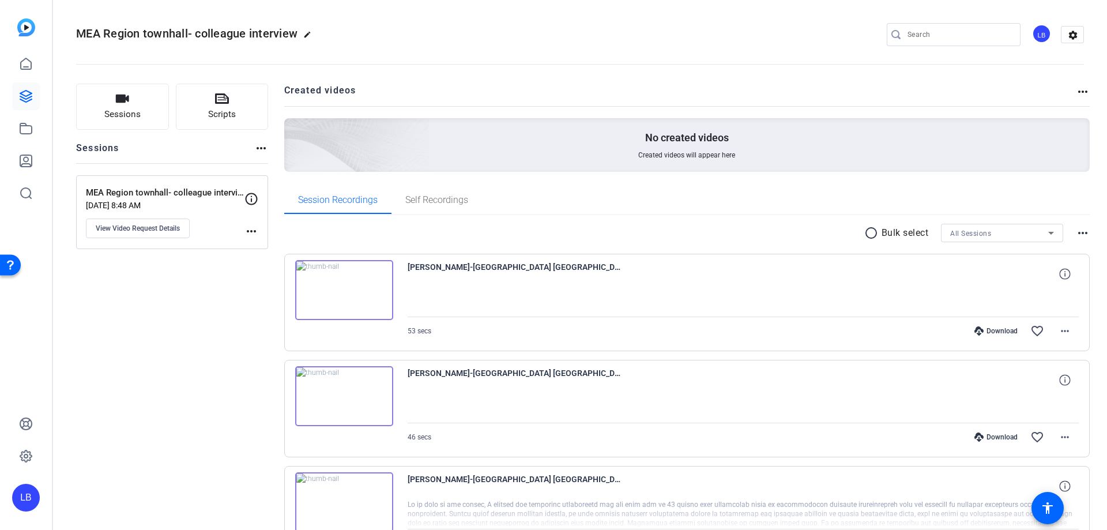
click at [1076, 91] on mat-icon "more_horiz" at bounding box center [1083, 92] width 14 height 14
click at [784, 100] on div at bounding box center [553, 265] width 1107 height 530
click at [1079, 230] on mat-icon "more_horiz" at bounding box center [1083, 233] width 14 height 14
click at [117, 388] on div at bounding box center [553, 265] width 1107 height 530
click at [32, 96] on icon at bounding box center [26, 97] width 12 height 12
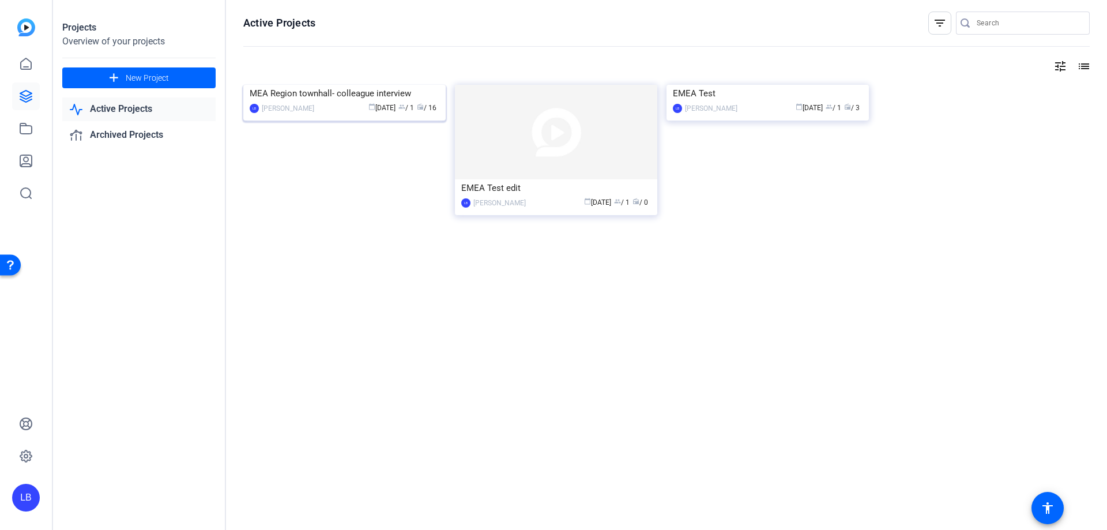
click at [373, 85] on img at bounding box center [344, 85] width 202 height 0
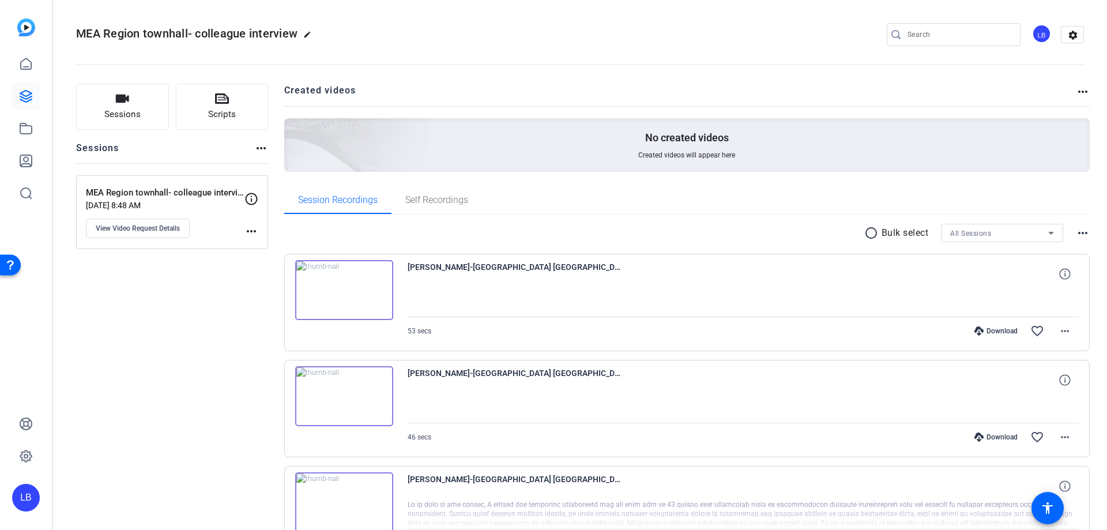
scroll to position [58, 0]
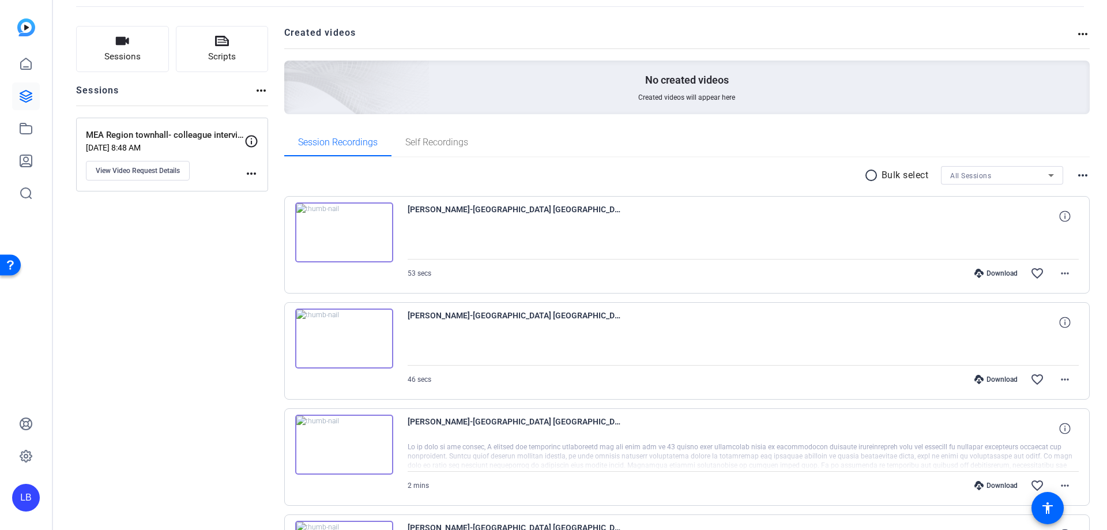
click at [1003, 168] on mat-select "All Sessions" at bounding box center [1003, 175] width 104 height 14
click at [1011, 182] on div at bounding box center [553, 265] width 1107 height 530
click at [1065, 171] on div "radio_button_unchecked Bulk select All Sessions more_horiz" at bounding box center [687, 175] width 806 height 18
click at [1069, 174] on div "radio_button_unchecked Bulk select All Sessions more_horiz" at bounding box center [687, 175] width 806 height 18
click at [1076, 175] on mat-icon "more_horiz" at bounding box center [1083, 175] width 14 height 14
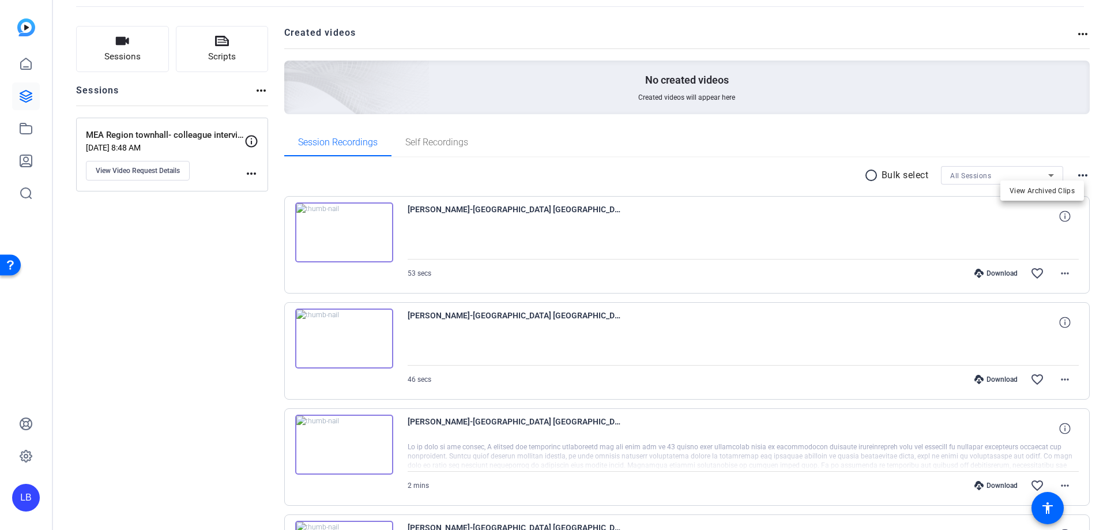
drag, startPoint x: 1028, startPoint y: 121, endPoint x: 971, endPoint y: 127, distance: 58.0
click at [1026, 121] on div at bounding box center [553, 265] width 1107 height 530
click at [441, 132] on span "Self Recordings" at bounding box center [436, 143] width 63 height 28
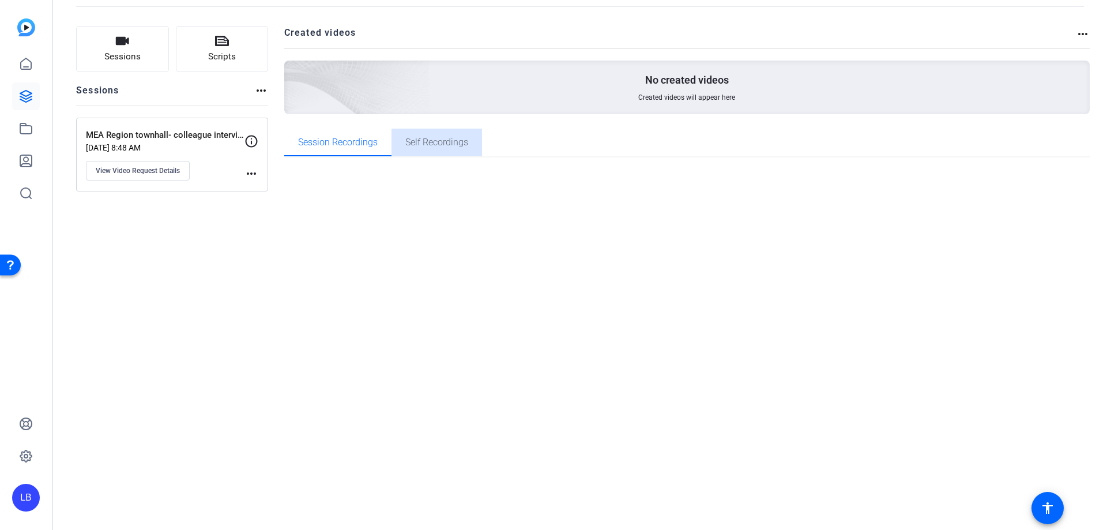
scroll to position [0, 0]
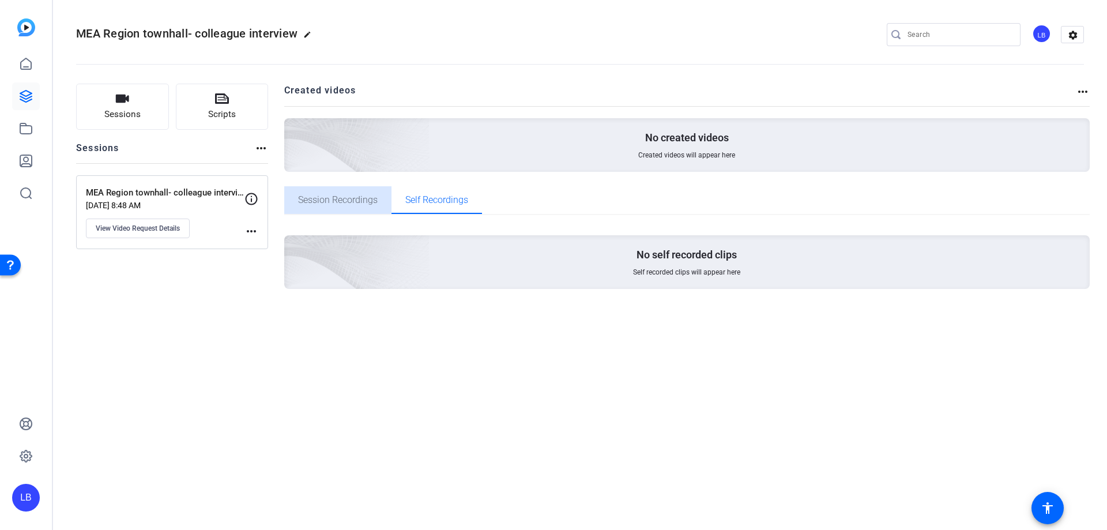
click at [350, 203] on span "Session Recordings" at bounding box center [338, 200] width 80 height 9
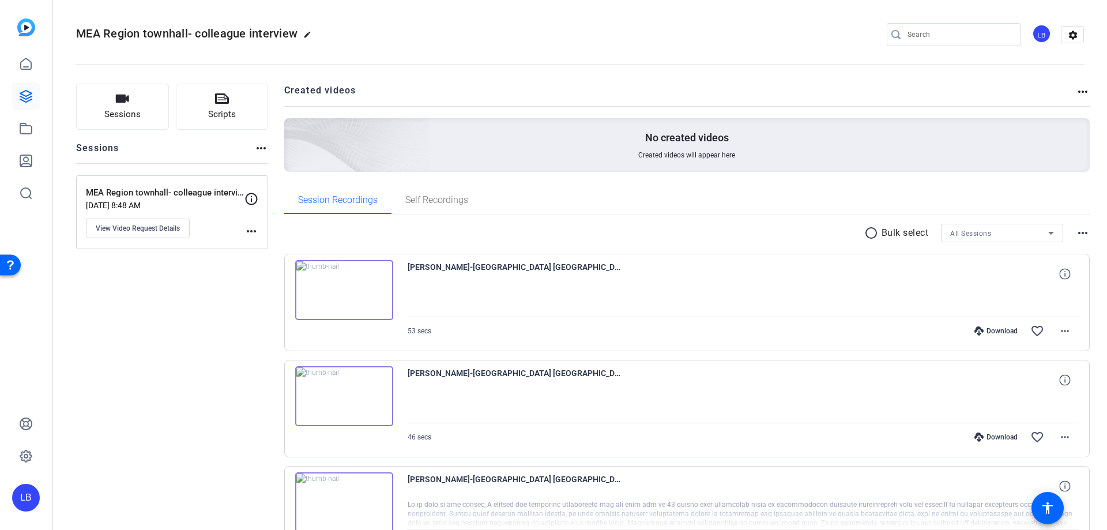
click at [1032, 234] on div "All Sessions" at bounding box center [1000, 233] width 98 height 14
click at [1031, 273] on span "MEA Region townhall- colleague interviews" at bounding box center [997, 275] width 104 height 14
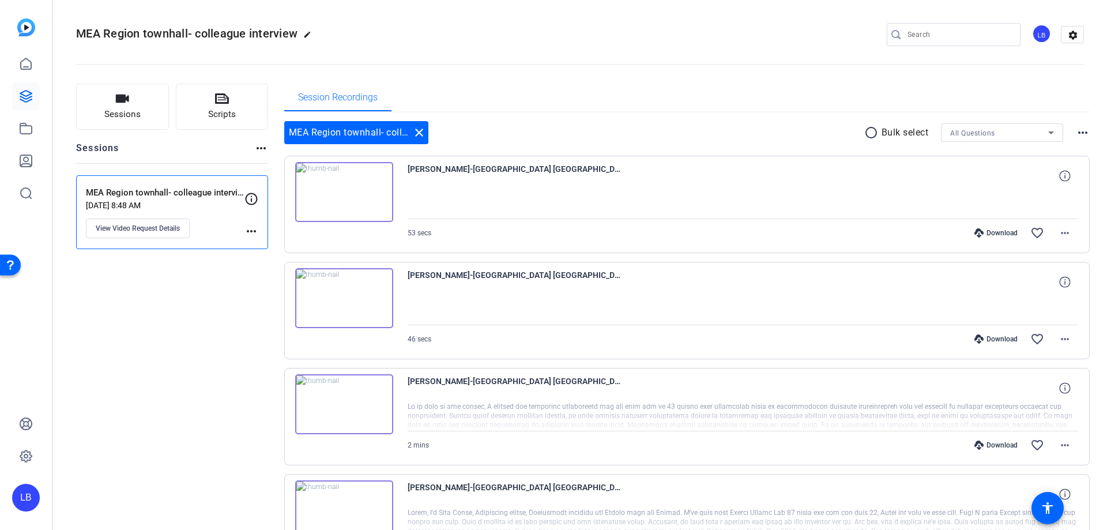
click at [1076, 133] on mat-icon "more_horiz" at bounding box center [1083, 133] width 14 height 14
click at [996, 134] on div at bounding box center [553, 265] width 1107 height 530
click at [996, 134] on div "All Questions" at bounding box center [1000, 133] width 98 height 14
click at [999, 106] on div at bounding box center [553, 265] width 1107 height 530
click at [255, 229] on mat-icon "more_horiz" at bounding box center [252, 231] width 14 height 14
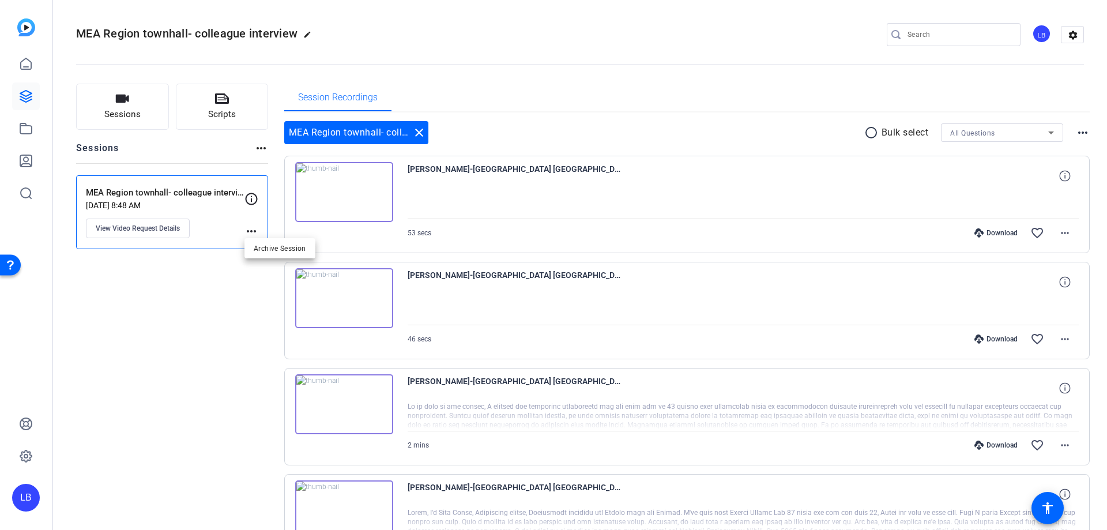
click at [238, 318] on div at bounding box center [553, 265] width 1107 height 530
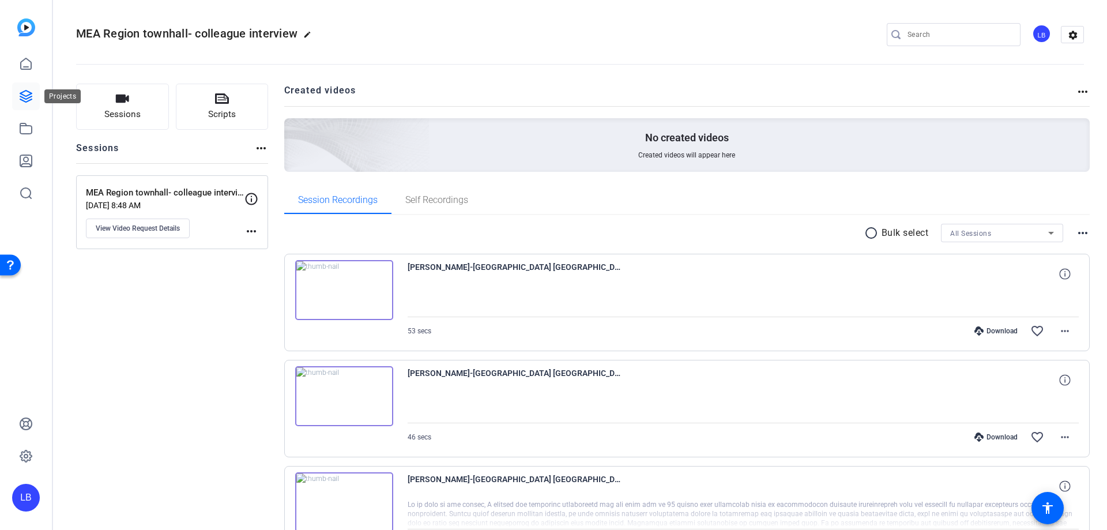
click at [22, 99] on icon at bounding box center [26, 96] width 14 height 14
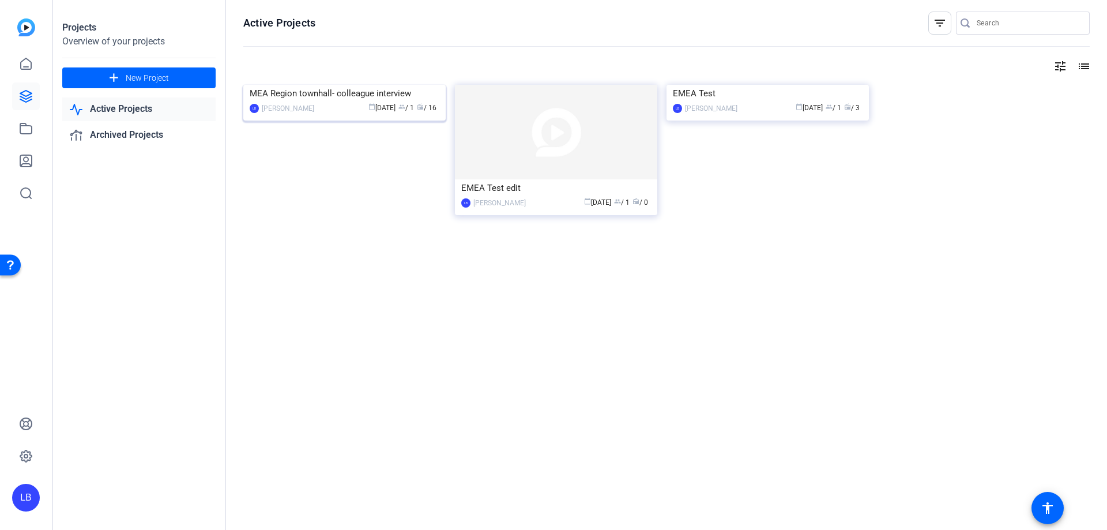
click at [382, 85] on img at bounding box center [344, 85] width 202 height 0
